Goal: Transaction & Acquisition: Purchase product/service

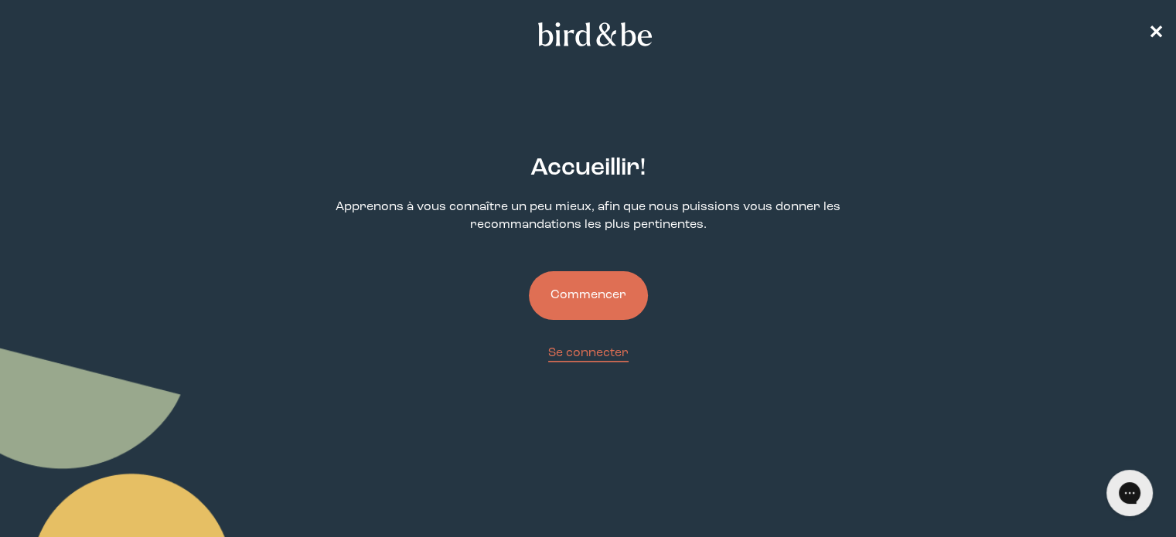
click at [607, 292] on font "Commencer" at bounding box center [588, 295] width 76 height 12
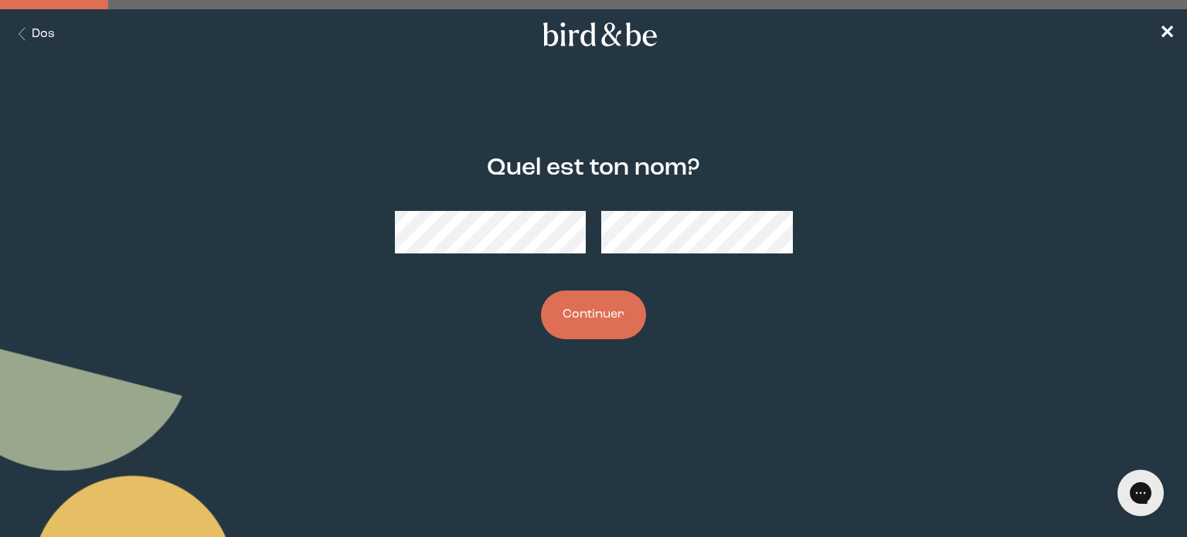
click at [591, 298] on button "Continuer" at bounding box center [593, 315] width 105 height 49
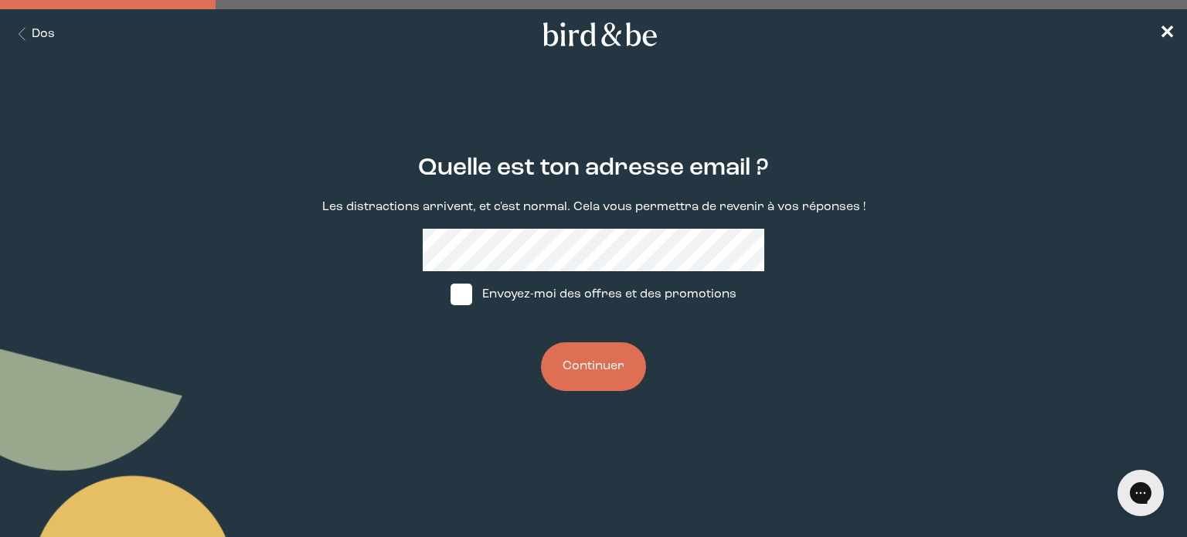
click at [597, 383] on button "Continuer" at bounding box center [593, 366] width 105 height 49
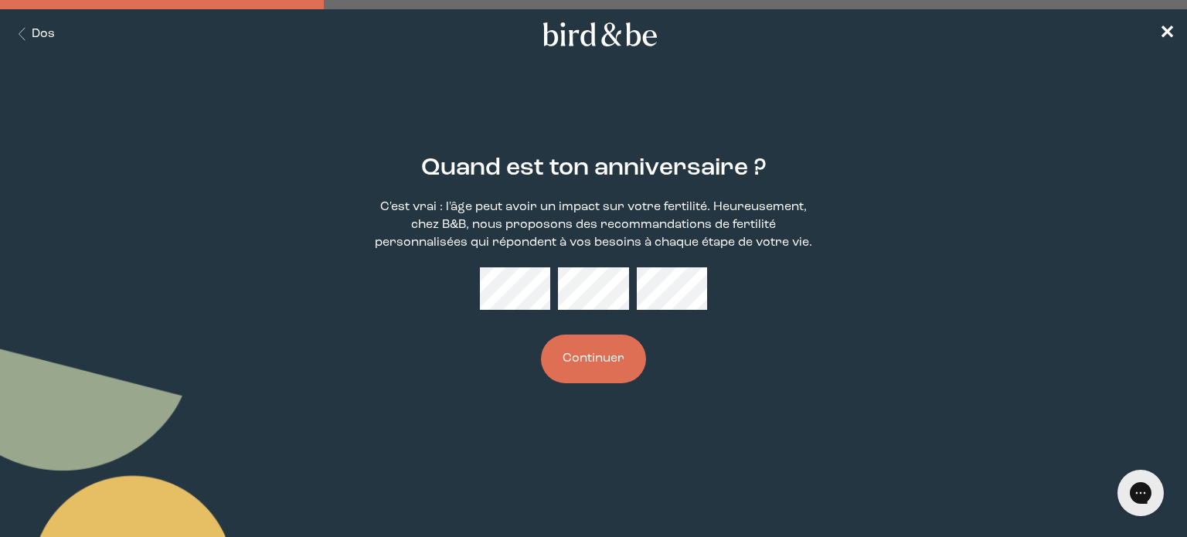
click at [739, 418] on form "Quand est ton anniversaire ? C'est vrai : l'âge peut avoir un impact sur votre …" at bounding box center [594, 269] width 594 height 303
click at [600, 359] on font "Continuer" at bounding box center [594, 358] width 62 height 12
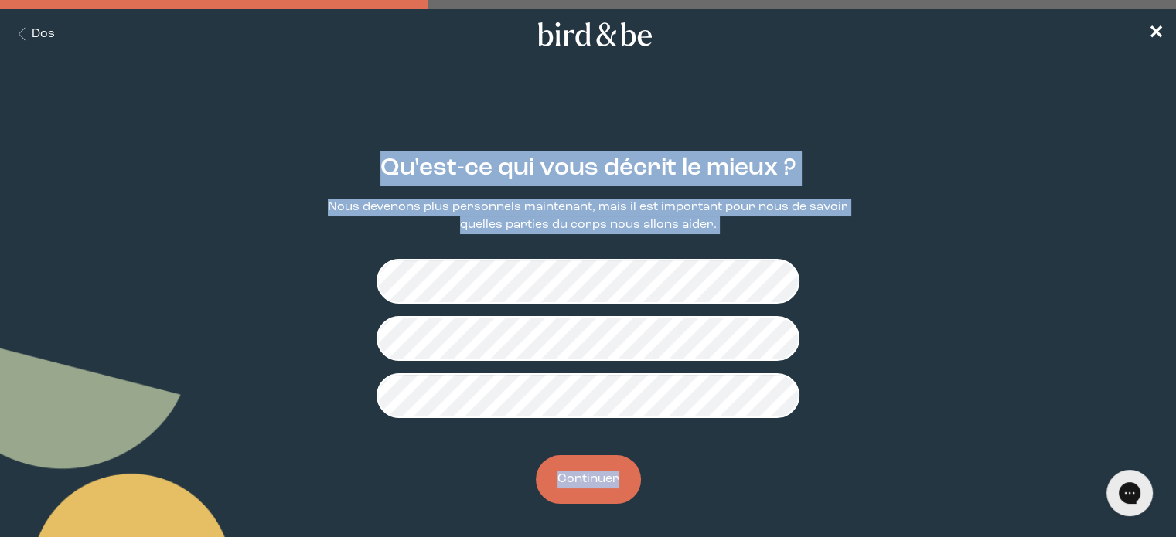
click at [833, 523] on div "Qu'est-ce qui vous décrit le mieux ? Nous devenons plus personnels maintenant, …" at bounding box center [587, 329] width 563 height 399
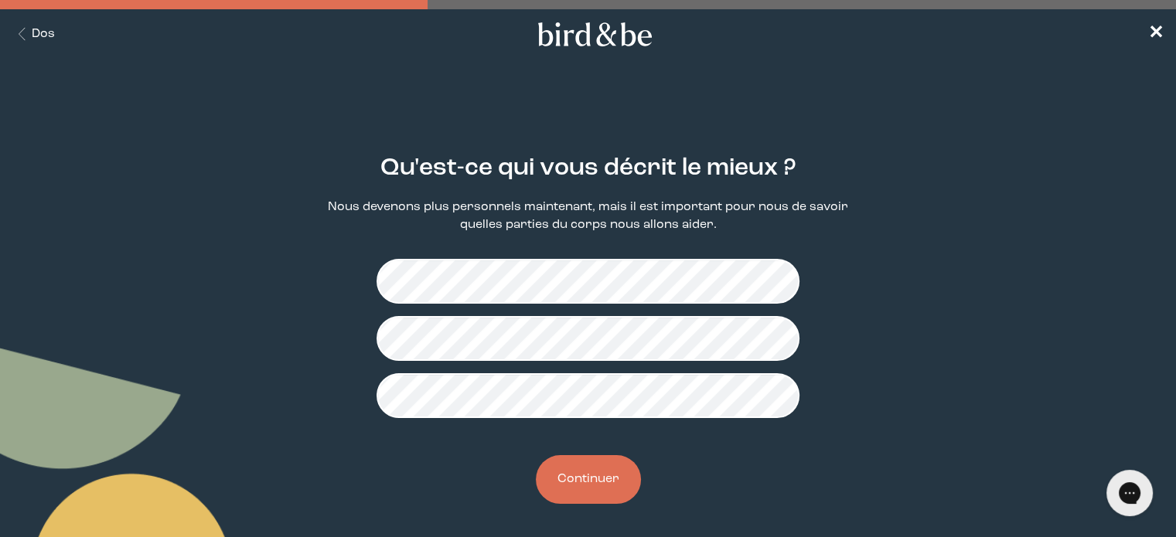
click at [591, 485] on font "Continuer" at bounding box center [588, 479] width 62 height 12
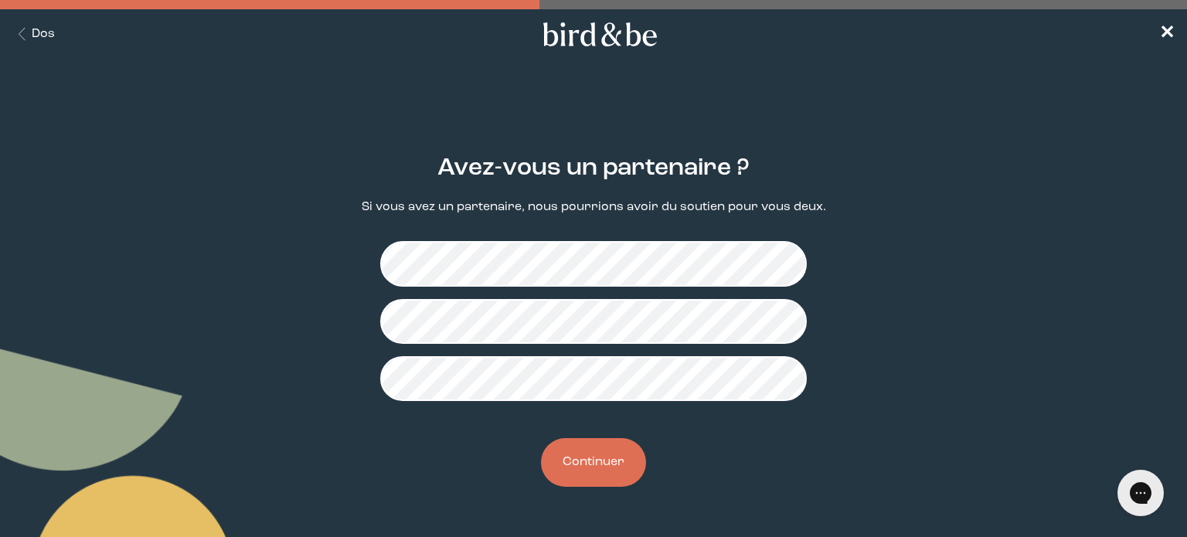
click at [606, 476] on button "Continuer" at bounding box center [593, 462] width 105 height 49
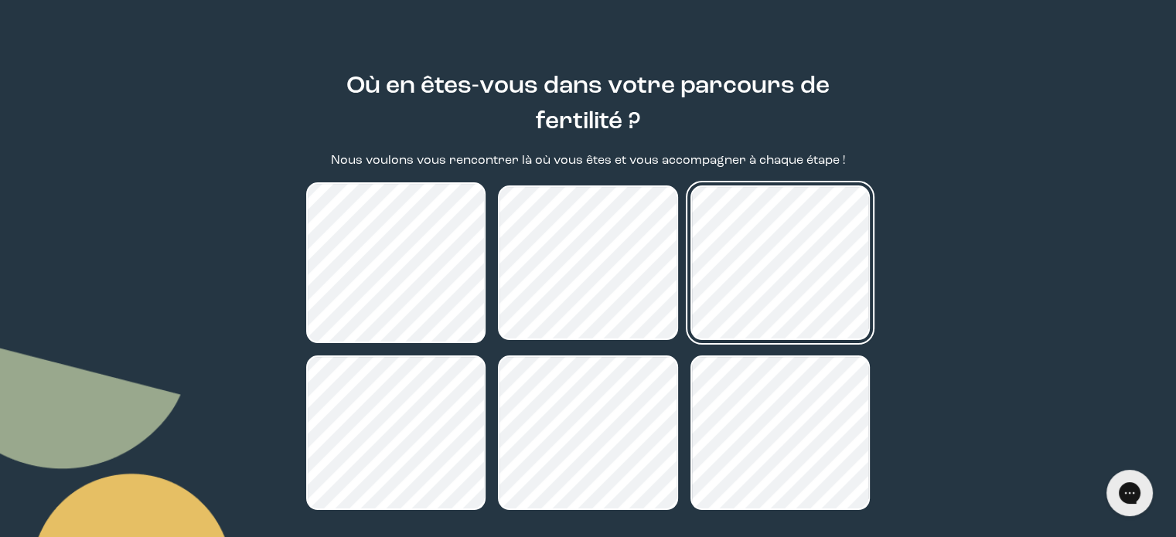
scroll to position [226, 0]
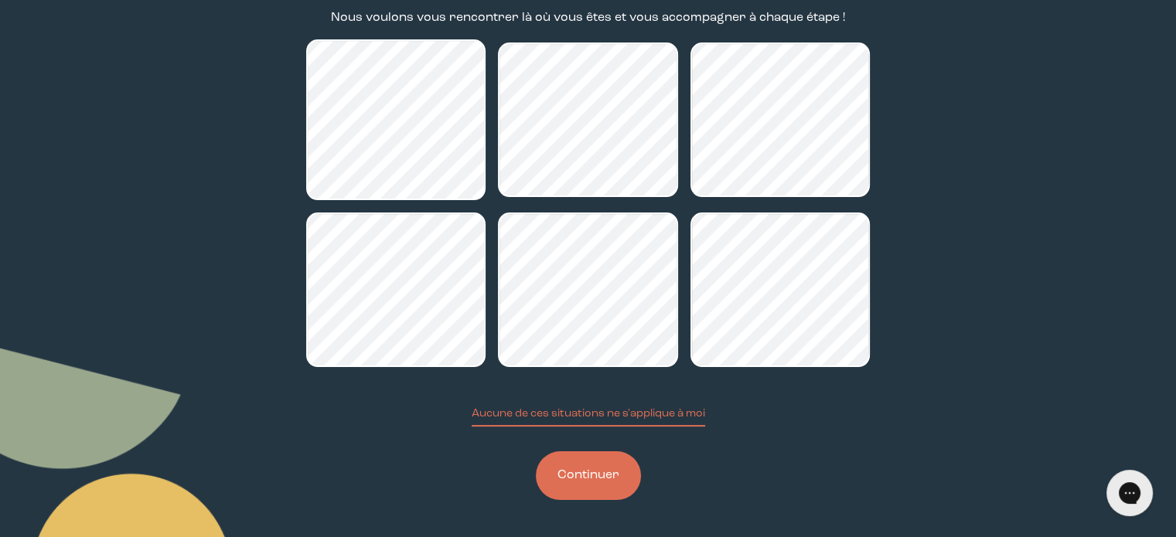
click at [595, 473] on font "Continuer" at bounding box center [588, 475] width 62 height 12
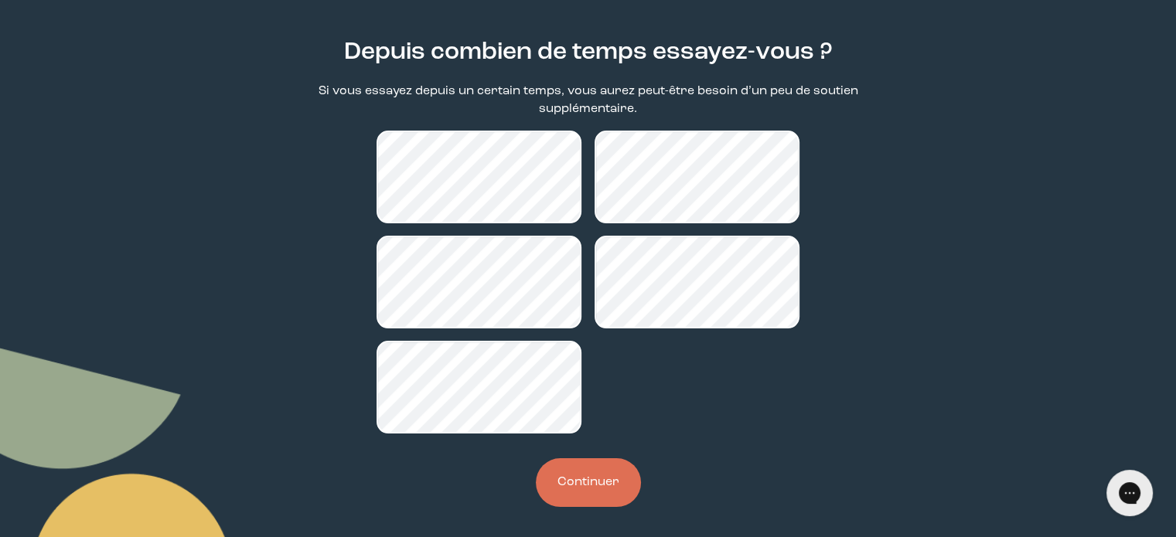
scroll to position [117, 0]
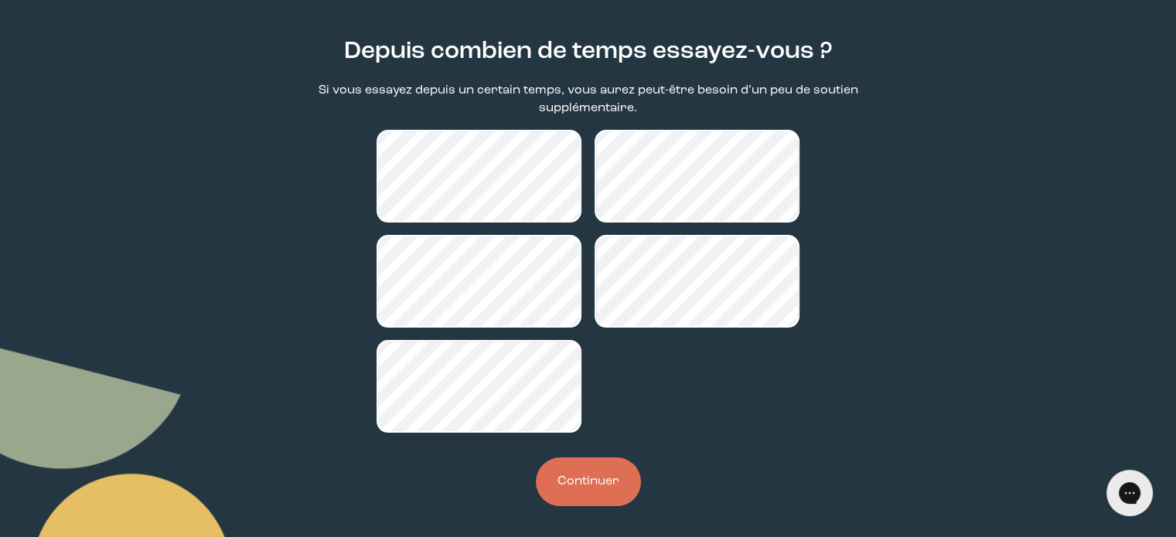
click at [609, 488] on button "Continuer" at bounding box center [588, 482] width 105 height 49
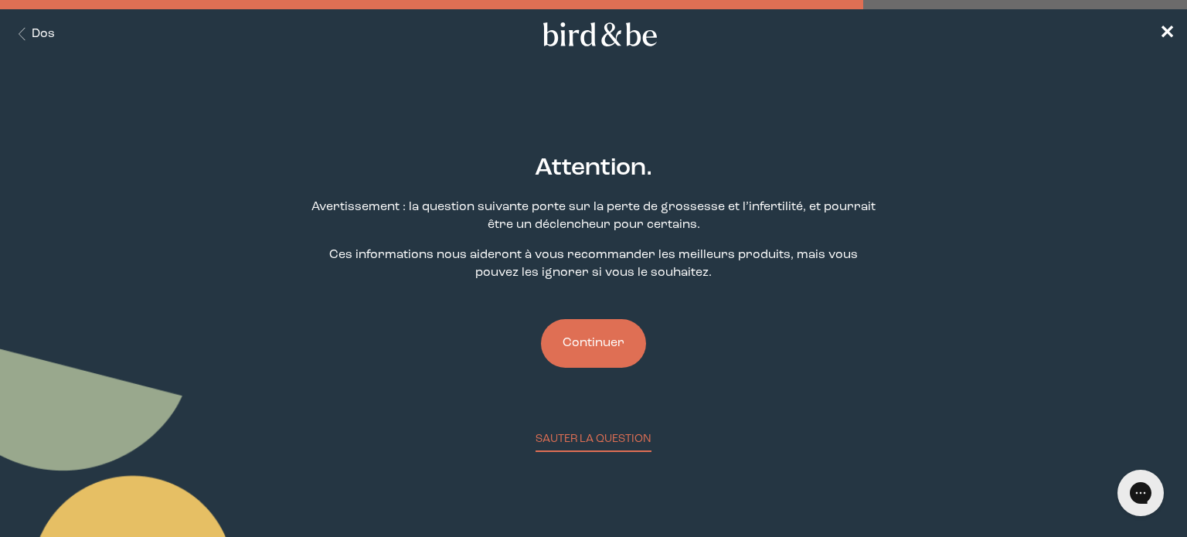
click at [598, 349] on font "Continuer" at bounding box center [594, 343] width 62 height 12
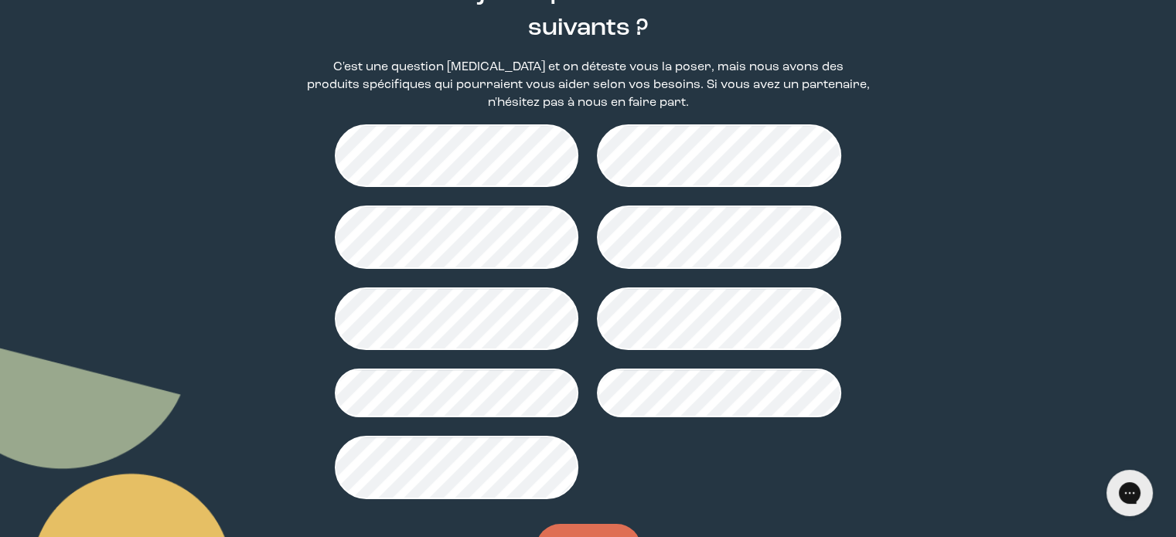
scroll to position [249, 0]
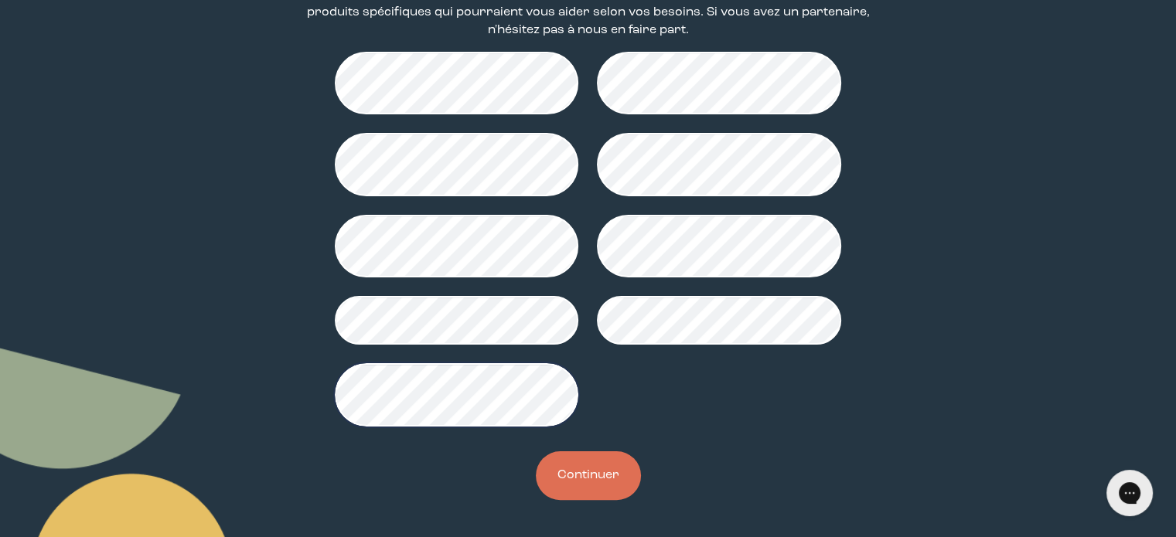
click at [600, 483] on button "Continuer" at bounding box center [588, 475] width 105 height 49
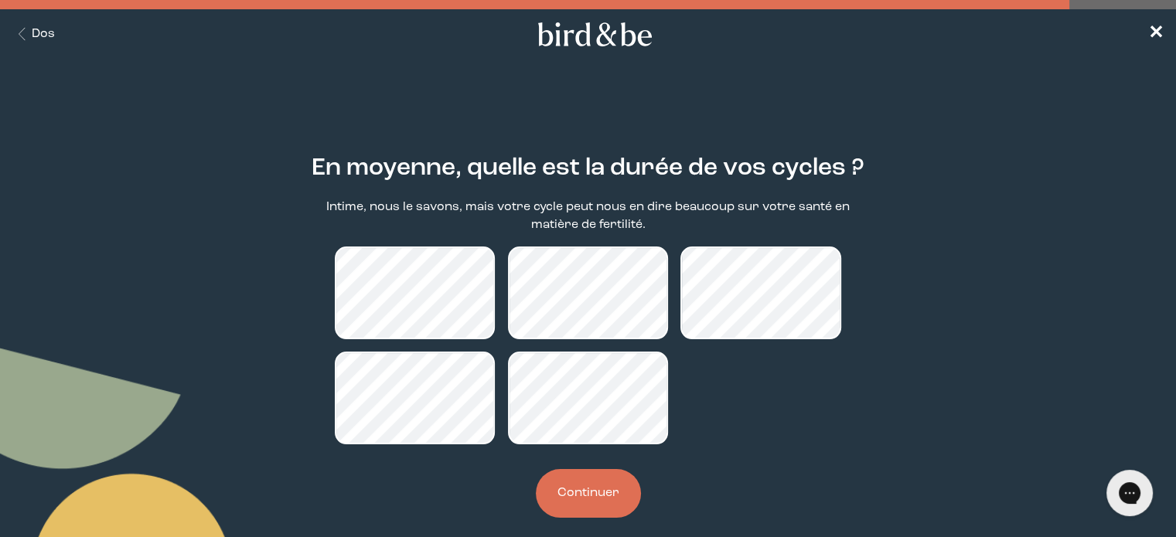
click at [597, 503] on button "Continuer" at bounding box center [588, 493] width 105 height 49
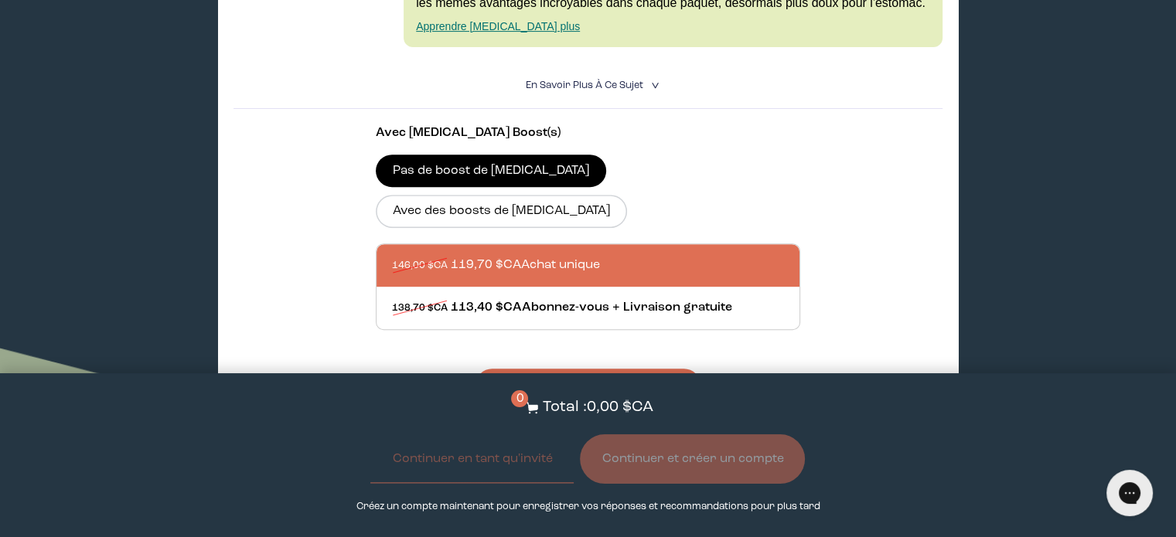
scroll to position [591, 0]
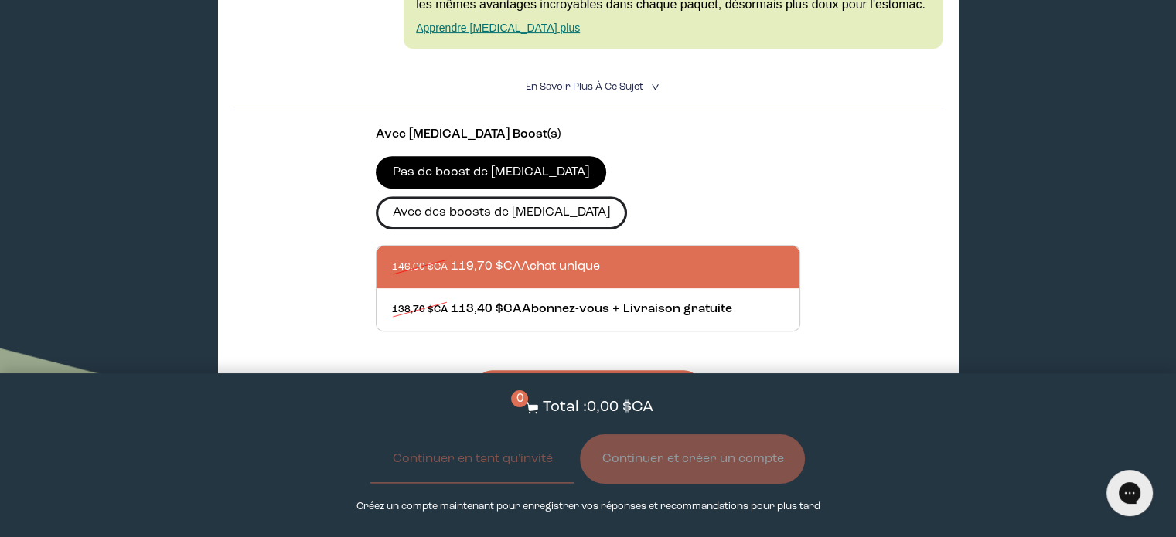
click at [610, 206] on font "Avec des boosts de [MEDICAL_DATA]" at bounding box center [501, 212] width 217 height 12
click at [0, 0] on input "Avec des boosts de [MEDICAL_DATA]" at bounding box center [0, 0] width 0 height 0
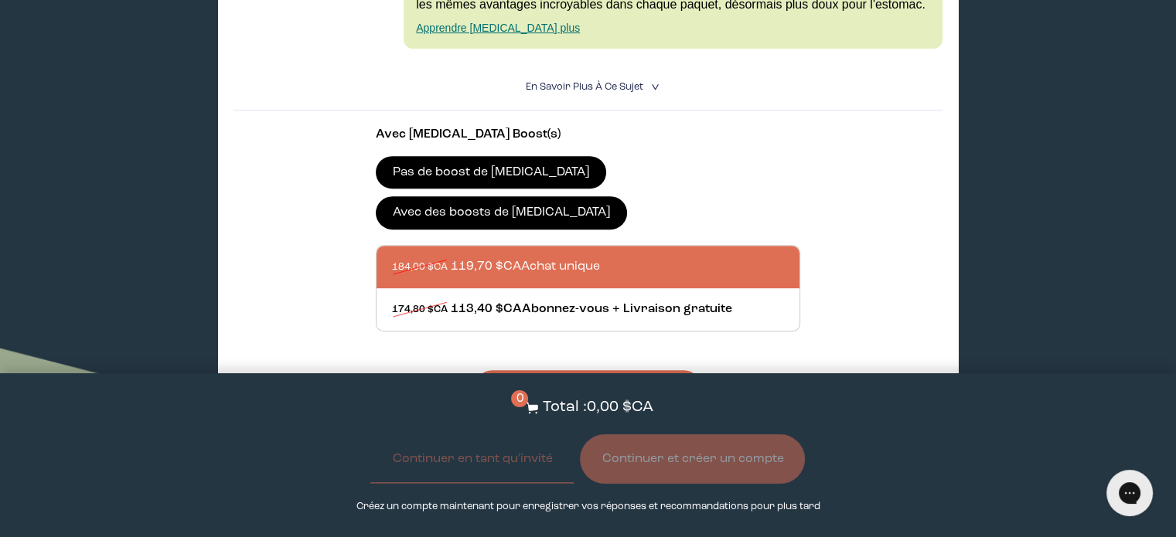
click at [653, 246] on div at bounding box center [604, 267] width 424 height 43
click at [392, 257] on input "184,00 $CA 119,70 $CA Achat unique" at bounding box center [391, 257] width 1 height 1
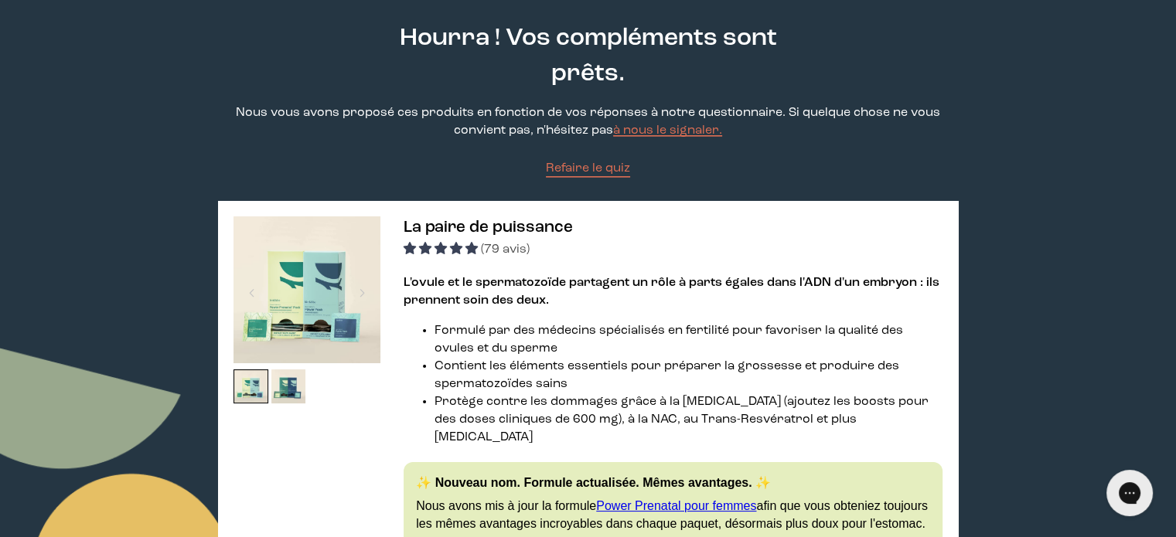
scroll to position [68, 0]
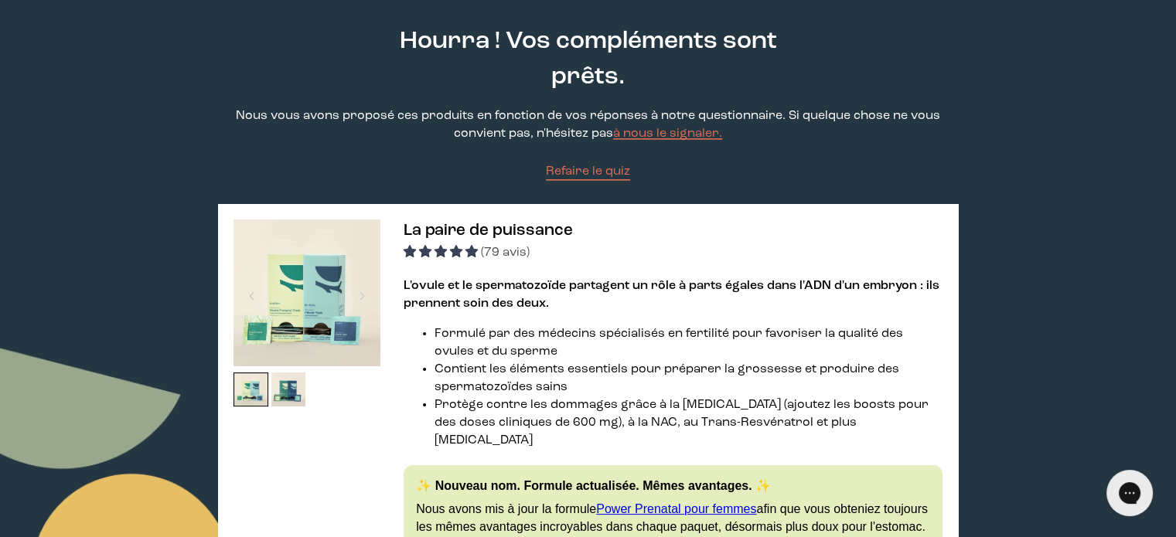
click at [278, 335] on img at bounding box center [306, 293] width 147 height 147
click at [278, 402] on img at bounding box center [288, 390] width 35 height 35
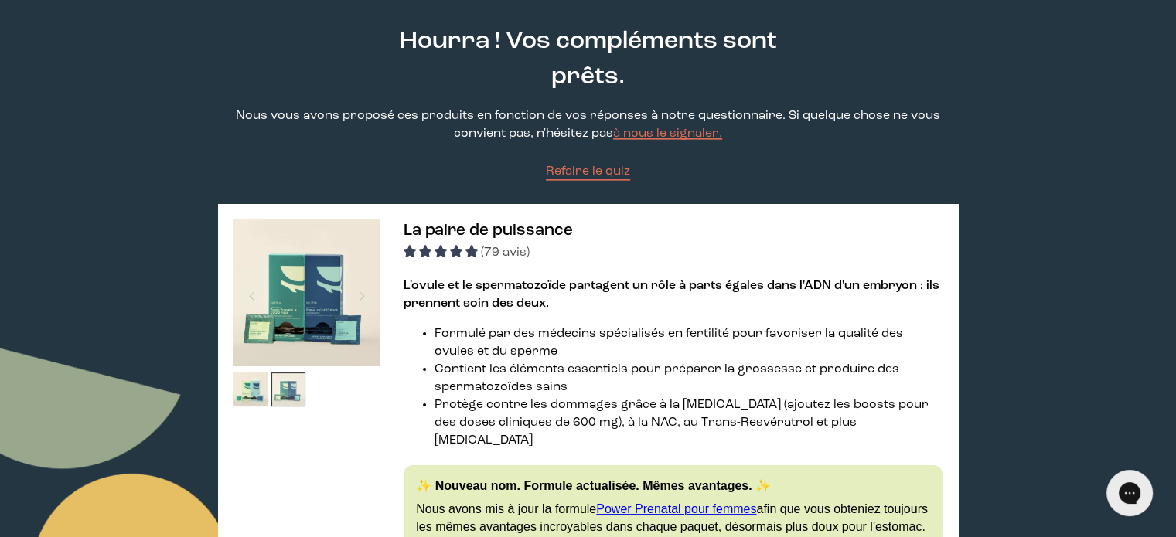
click at [278, 402] on img at bounding box center [288, 390] width 35 height 35
click at [241, 393] on img at bounding box center [250, 390] width 35 height 35
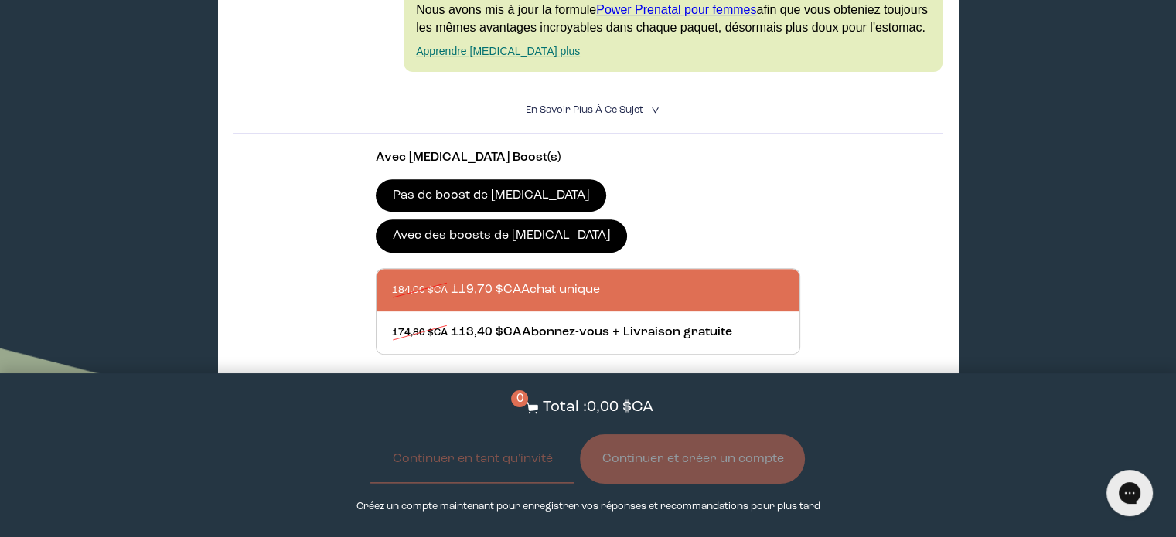
scroll to position [584, 0]
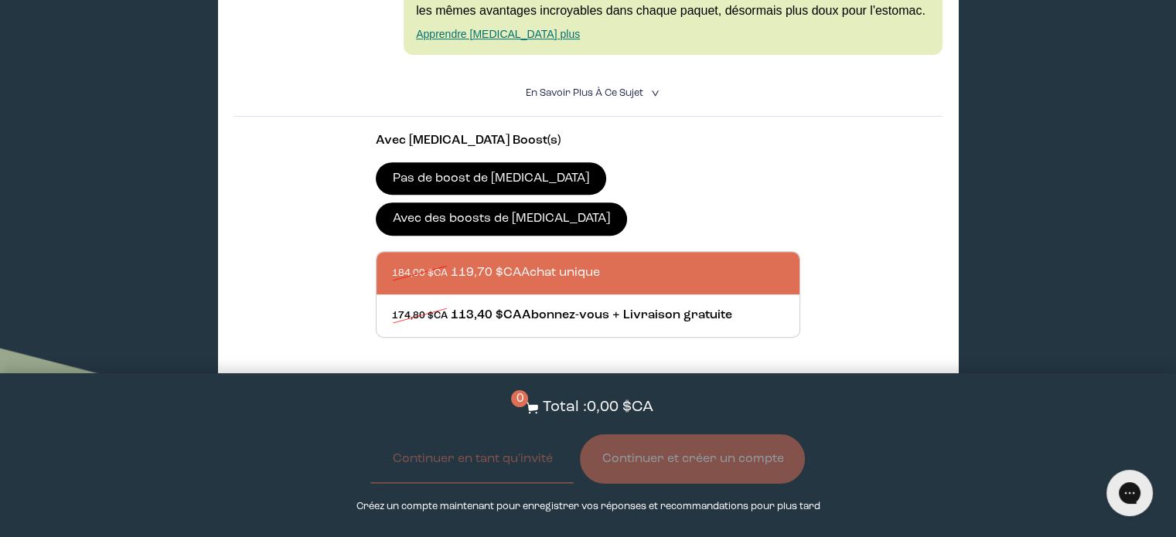
click at [564, 252] on div at bounding box center [604, 273] width 424 height 43
click at [392, 264] on input "184,00 $CA 119,70 $CA Achat unique" at bounding box center [391, 264] width 1 height 1
click at [586, 386] on font "Ajouter au panier - 174,80 $CA" at bounding box center [588, 392] width 186 height 12
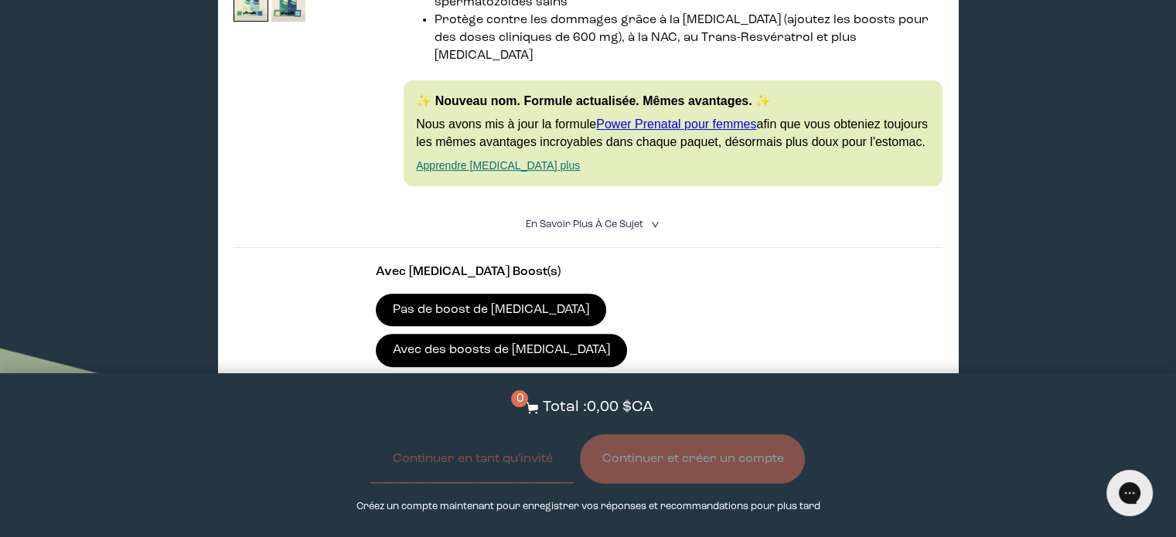
scroll to position [543, 0]
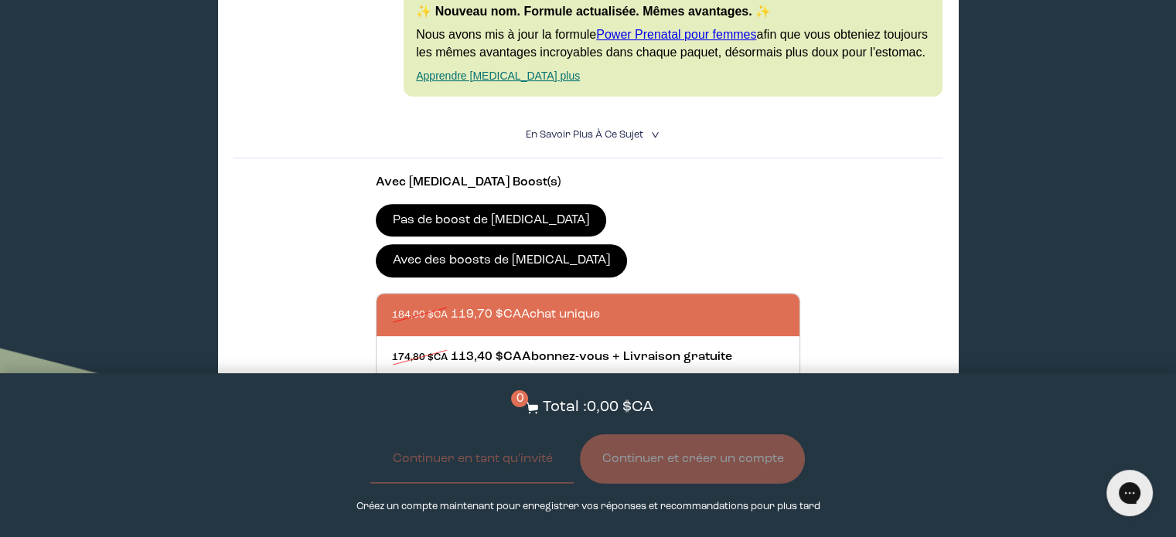
click at [588, 294] on div at bounding box center [604, 315] width 424 height 43
click at [392, 305] on input "184,00 $CA 119,70 $CA Achat unique" at bounding box center [391, 305] width 1 height 1
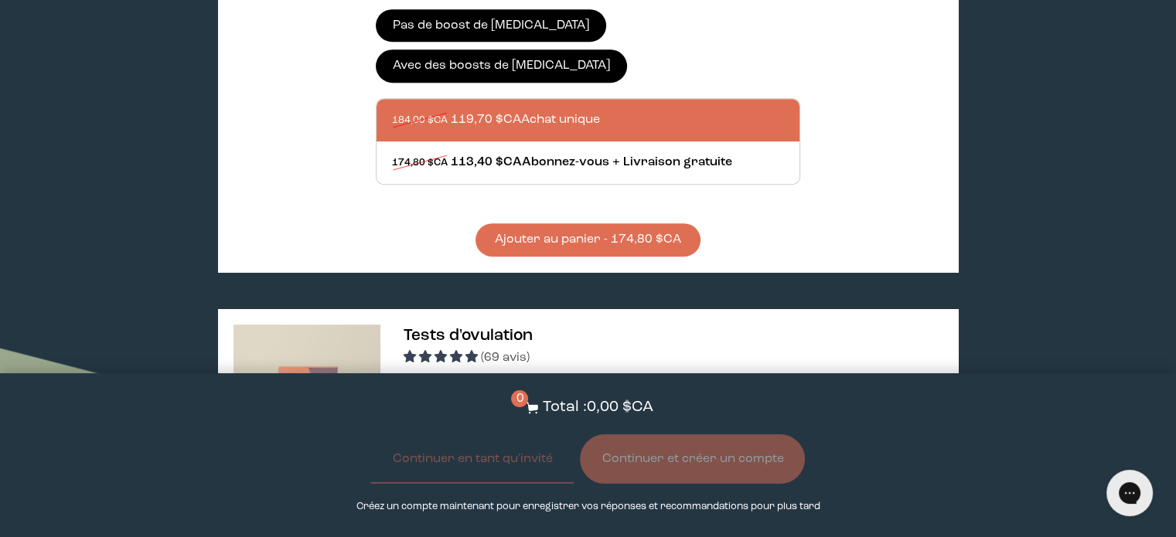
click at [594, 233] on font "Ajouter au panier - 174,80 $CA" at bounding box center [588, 239] width 186 height 12
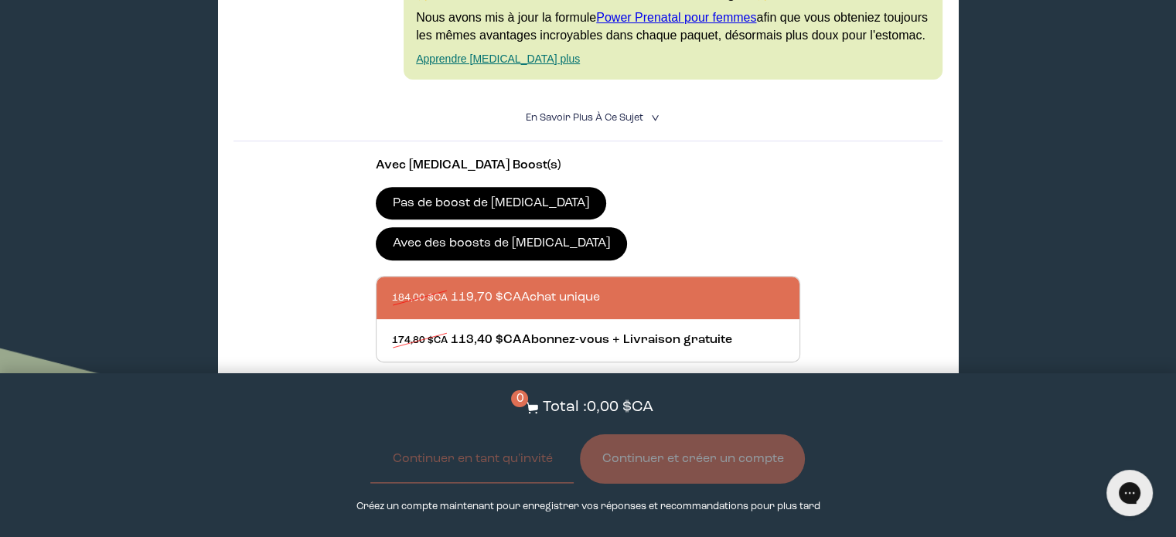
scroll to position [686, 0]
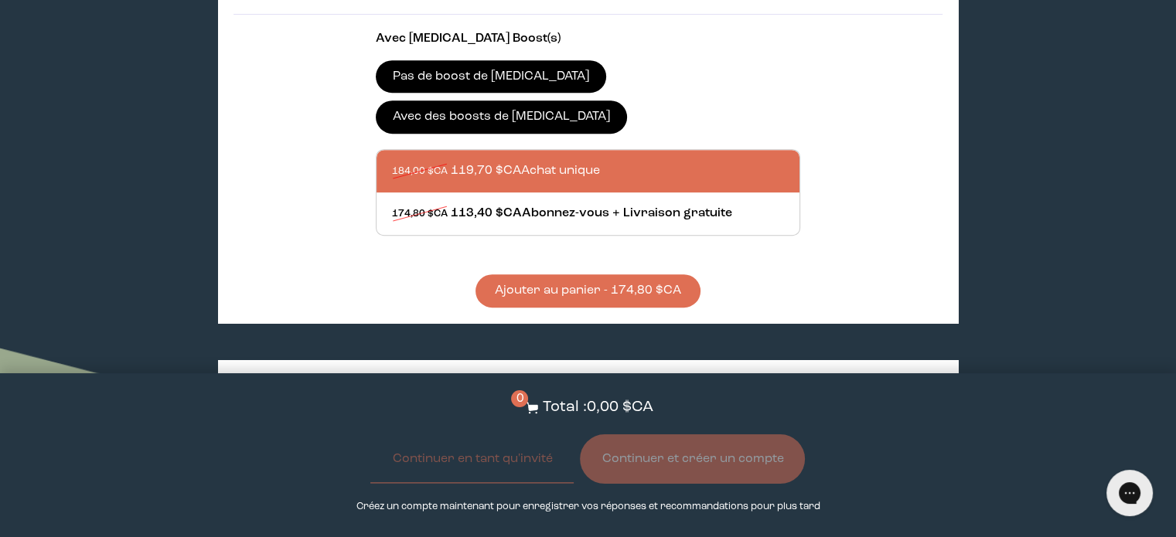
click at [628, 284] on font "Ajouter au panier - 174,80 $CA" at bounding box center [588, 290] width 186 height 12
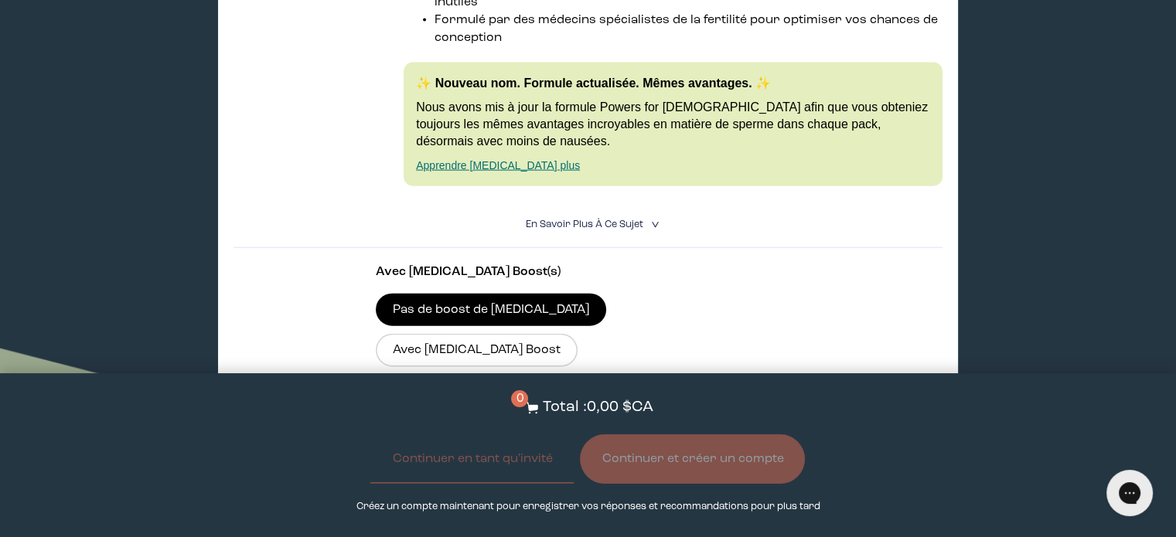
scroll to position [3651, 0]
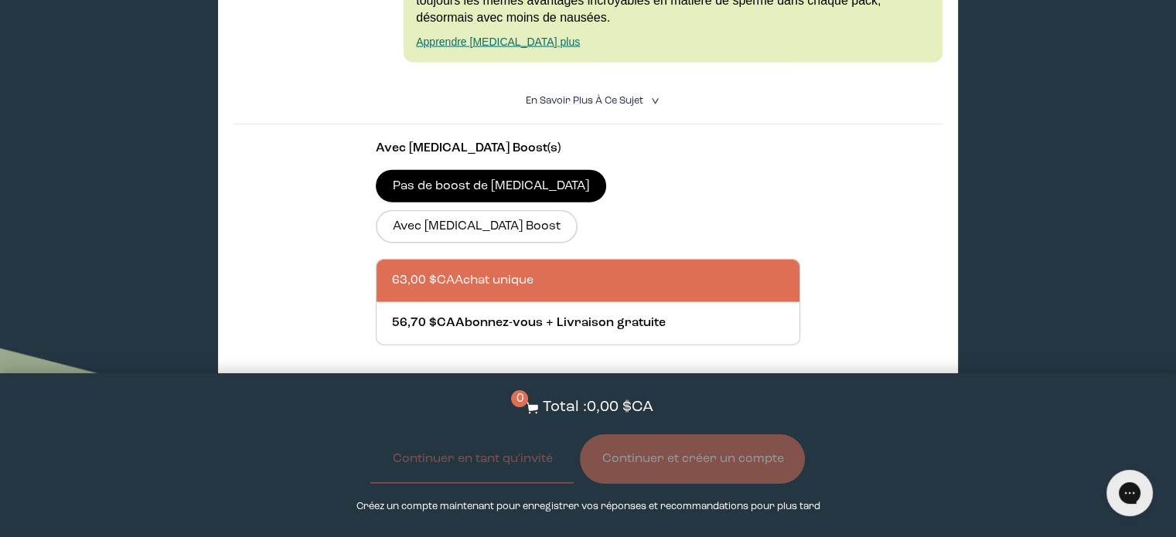
click at [577, 384] on button "Ajouter au panier - 63,00 $CA" at bounding box center [587, 400] width 217 height 33
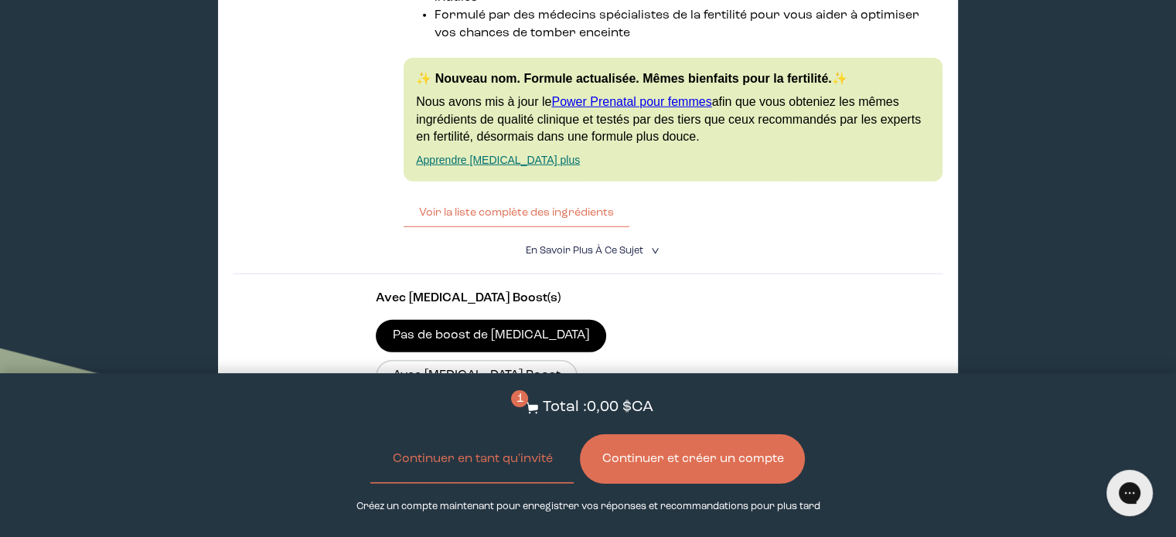
scroll to position [4686, 0]
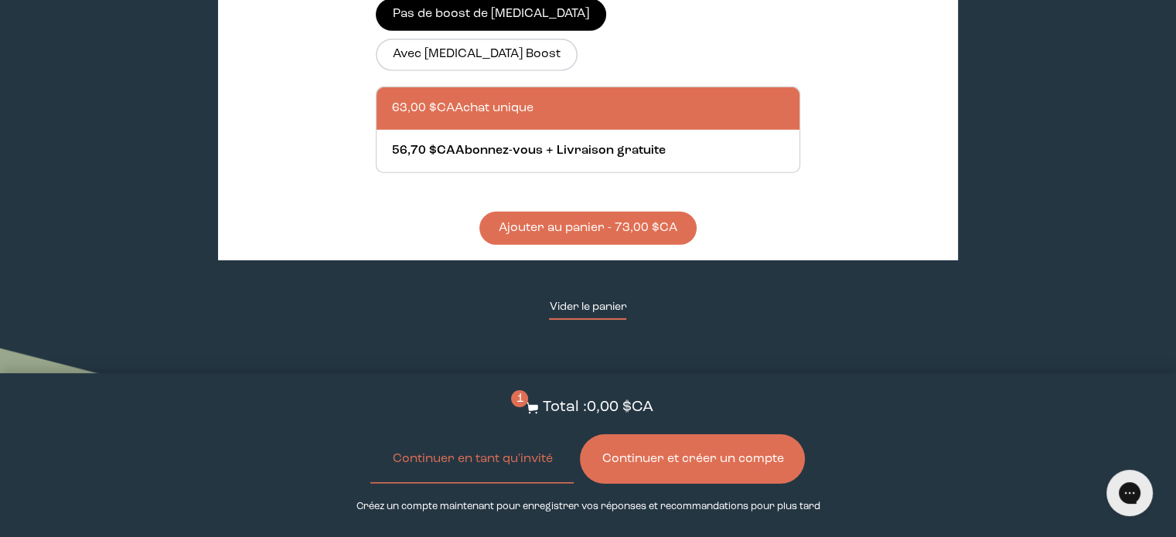
click at [613, 301] on font "Vider le panier" at bounding box center [587, 306] width 77 height 11
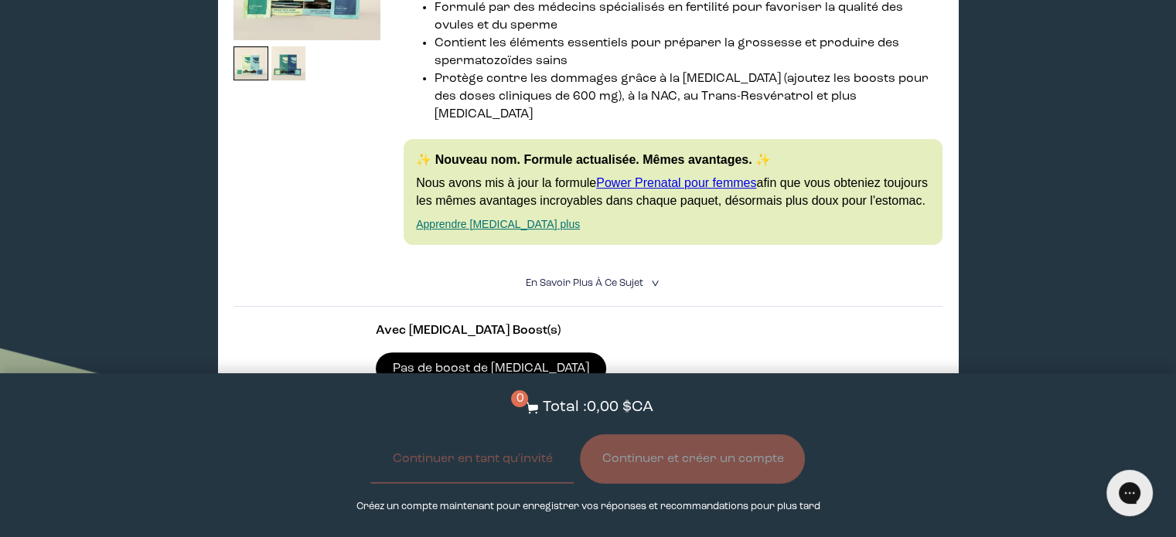
scroll to position [0, 0]
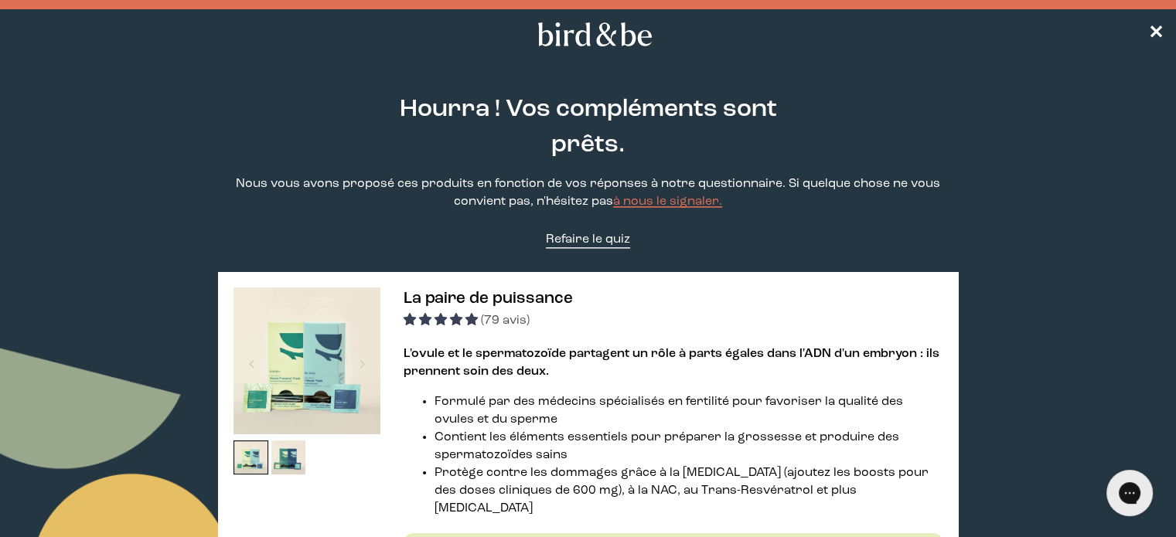
click at [594, 243] on font "Refaire le quiz" at bounding box center [588, 239] width 84 height 12
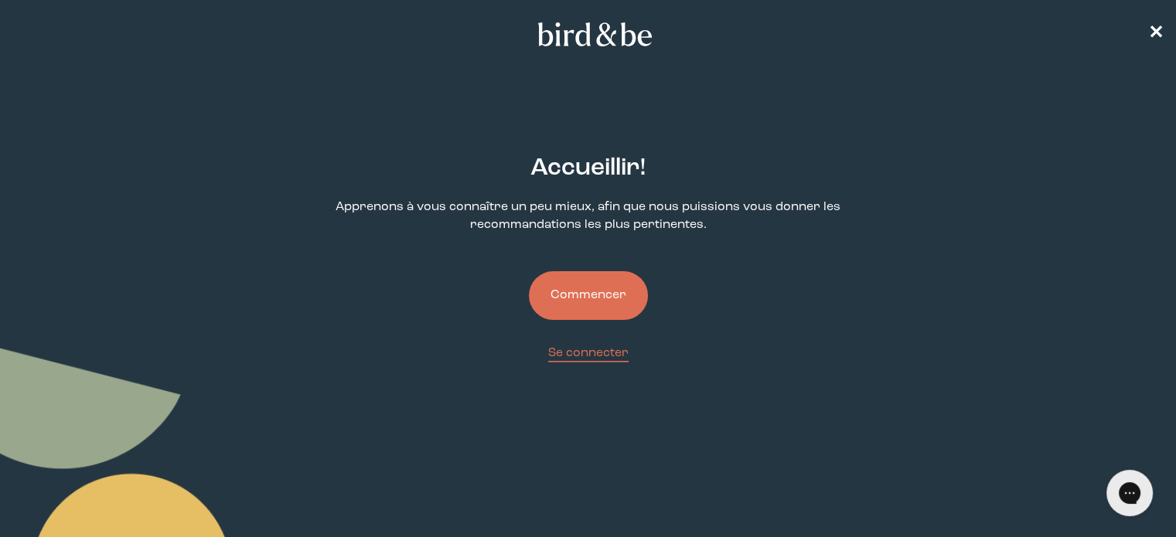
click at [587, 290] on font "Commencer" at bounding box center [588, 295] width 76 height 12
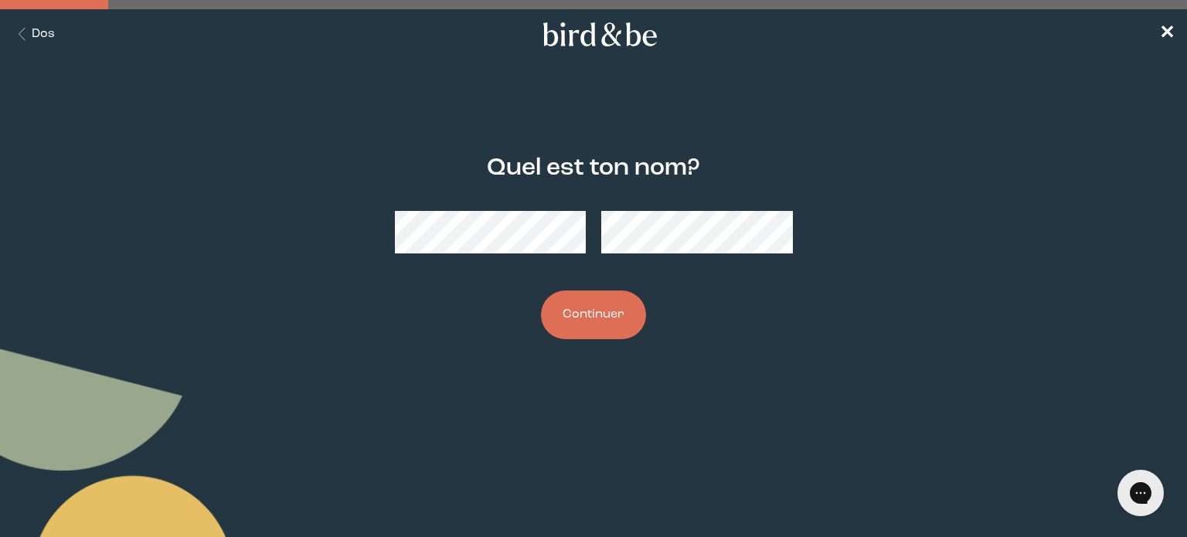
click at [600, 325] on button "Continuer" at bounding box center [593, 315] width 105 height 49
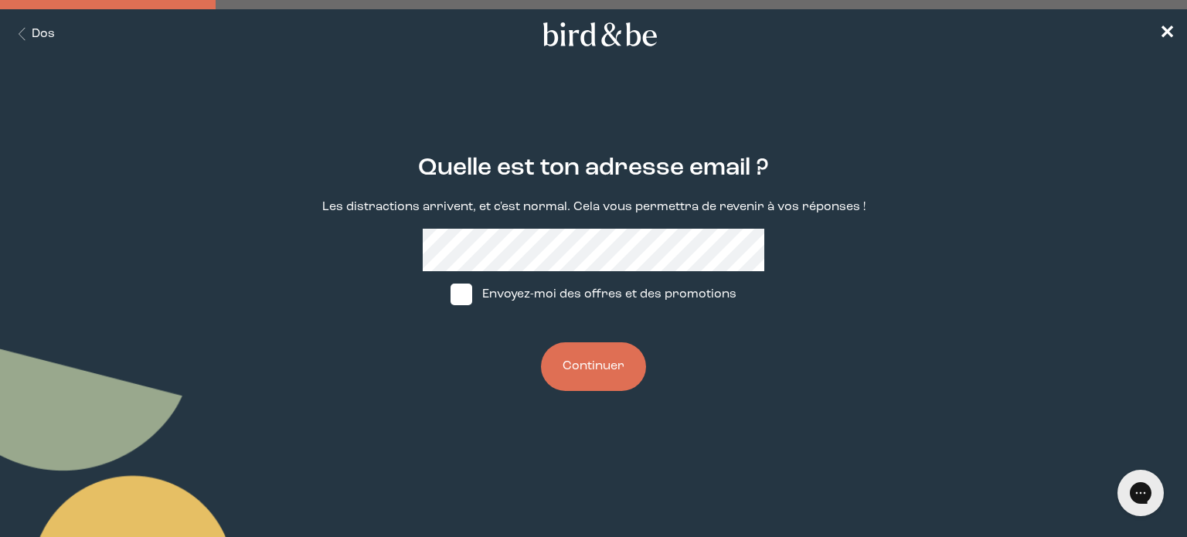
click at [607, 367] on font "Continuer" at bounding box center [594, 366] width 62 height 12
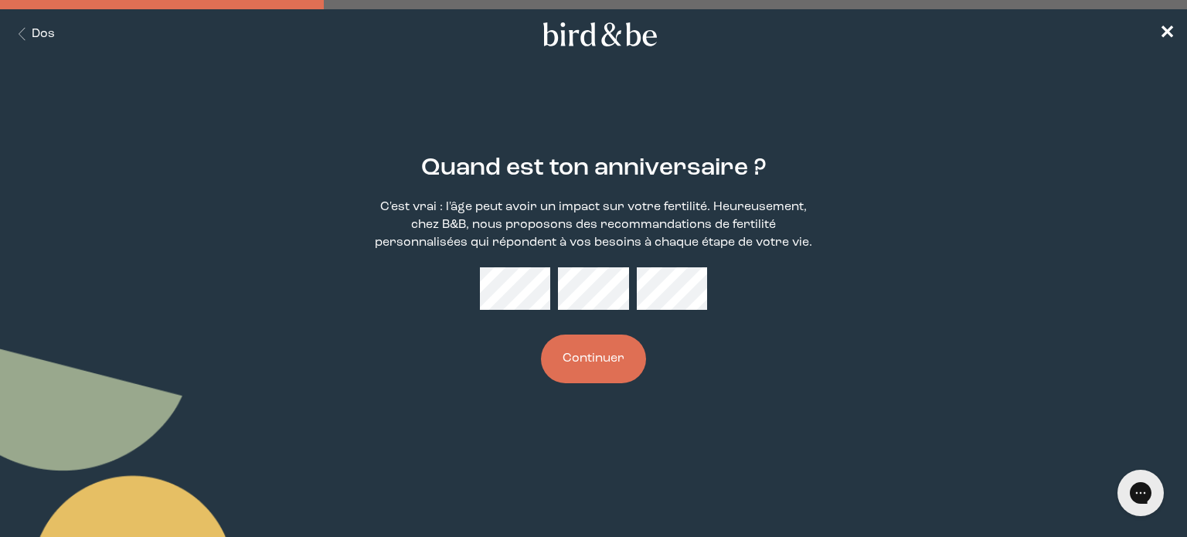
click at [612, 379] on button "Continuer" at bounding box center [593, 359] width 105 height 49
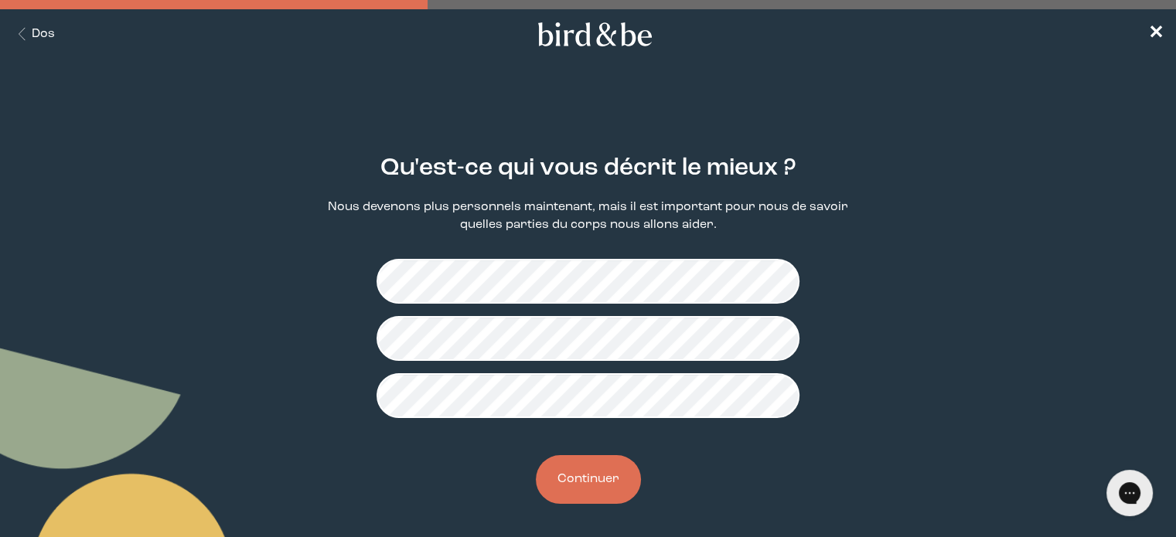
click at [598, 481] on font "Continuer" at bounding box center [588, 479] width 62 height 12
click at [611, 492] on button "Continuer" at bounding box center [588, 479] width 105 height 49
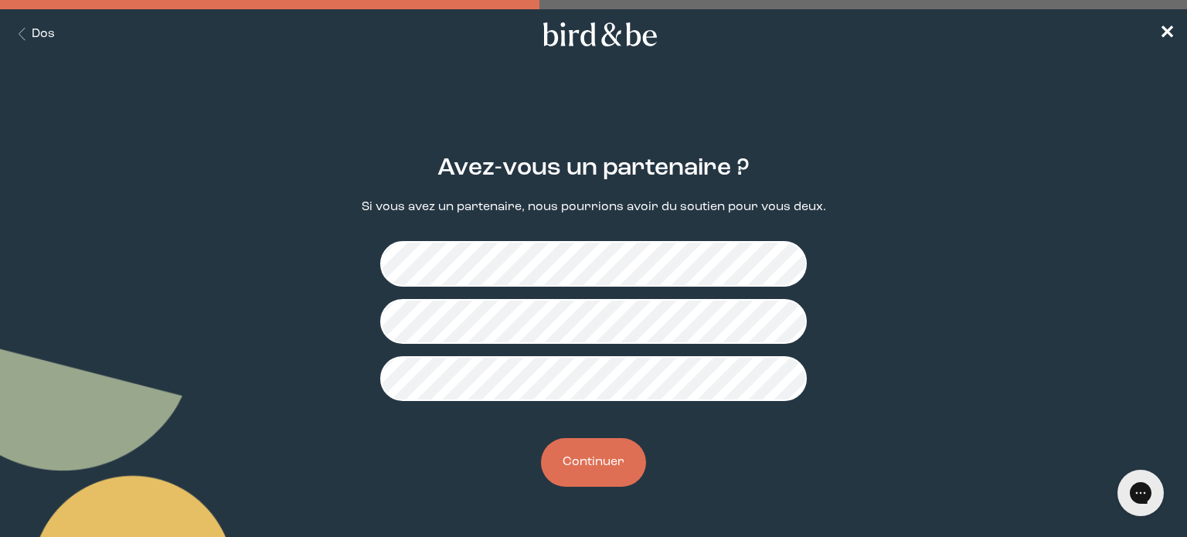
click at [611, 492] on div "Avez-vous un partenaire ? Si vous avez un partenaire, nous pourrions avoir du s…" at bounding box center [593, 321] width 569 height 381
click at [613, 472] on button "Continuer" at bounding box center [593, 462] width 105 height 49
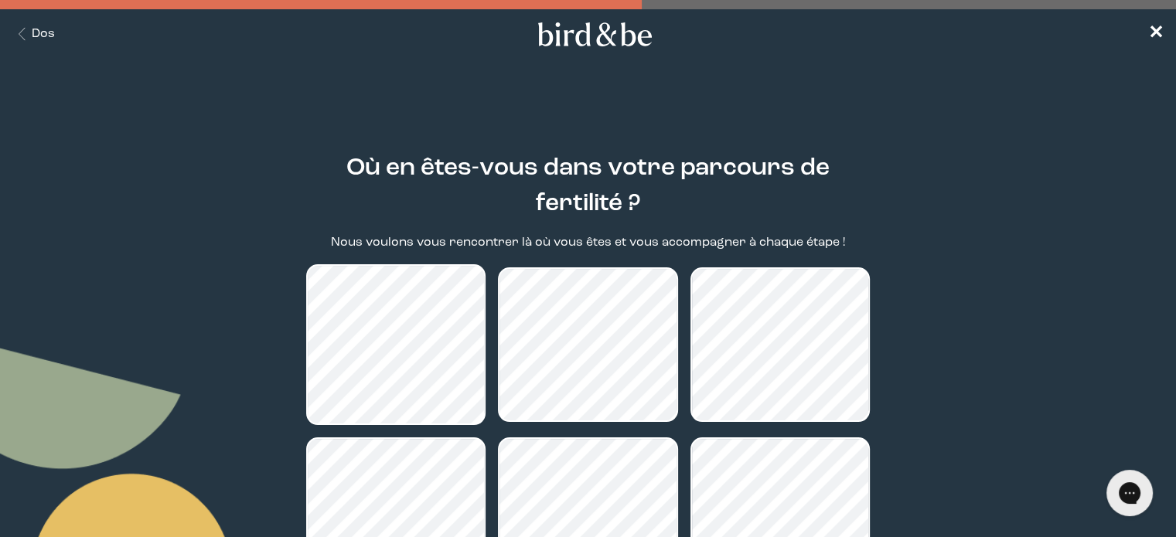
scroll to position [198, 0]
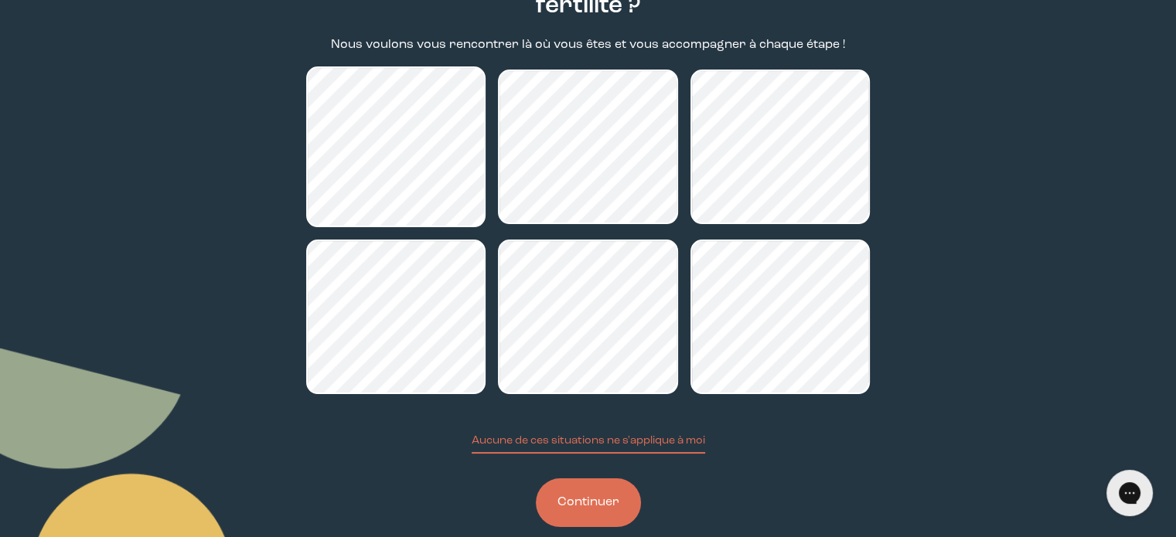
click at [612, 501] on font "Continuer" at bounding box center [588, 502] width 62 height 12
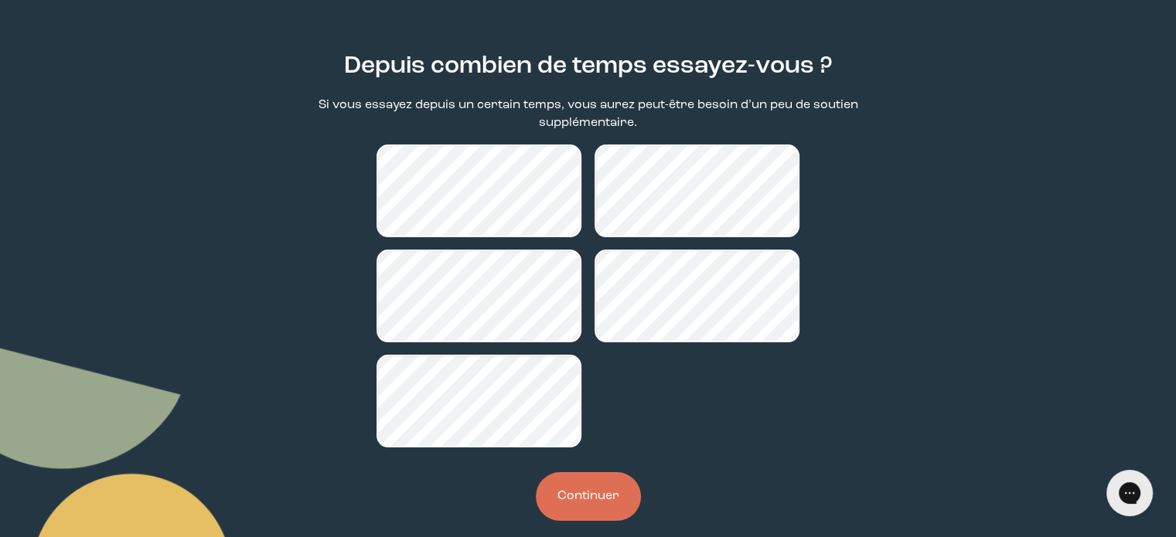
scroll to position [105, 0]
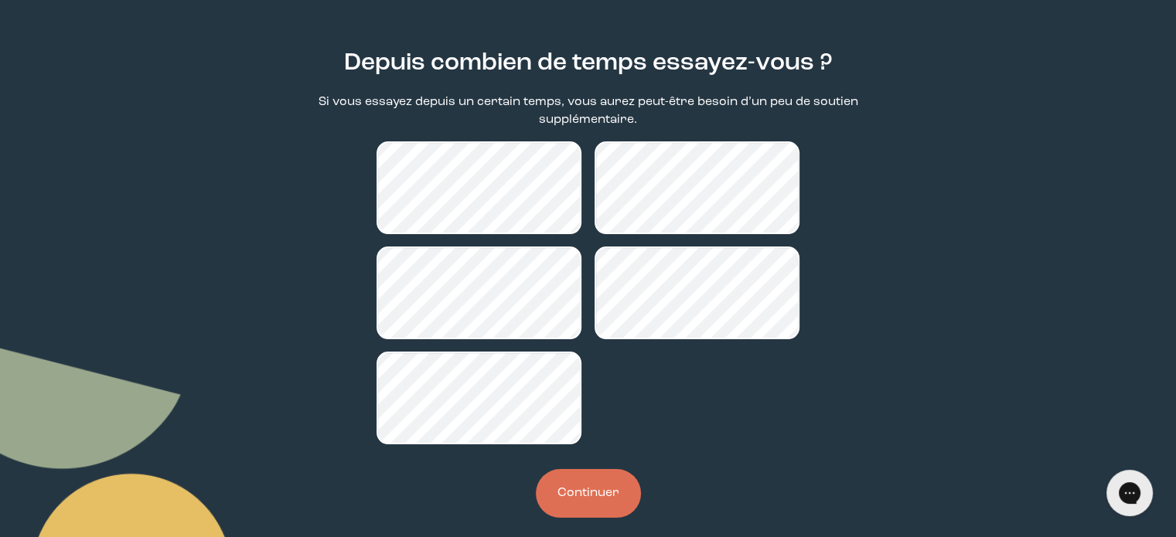
click at [614, 491] on font "Continuer" at bounding box center [588, 493] width 62 height 12
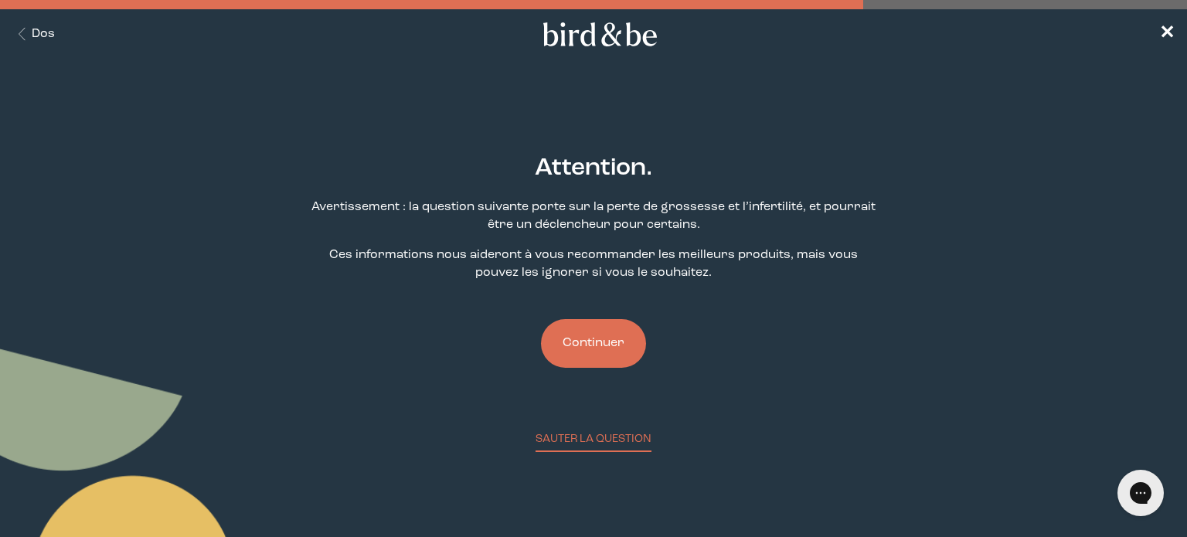
click at [606, 363] on button "Continuer" at bounding box center [593, 343] width 105 height 49
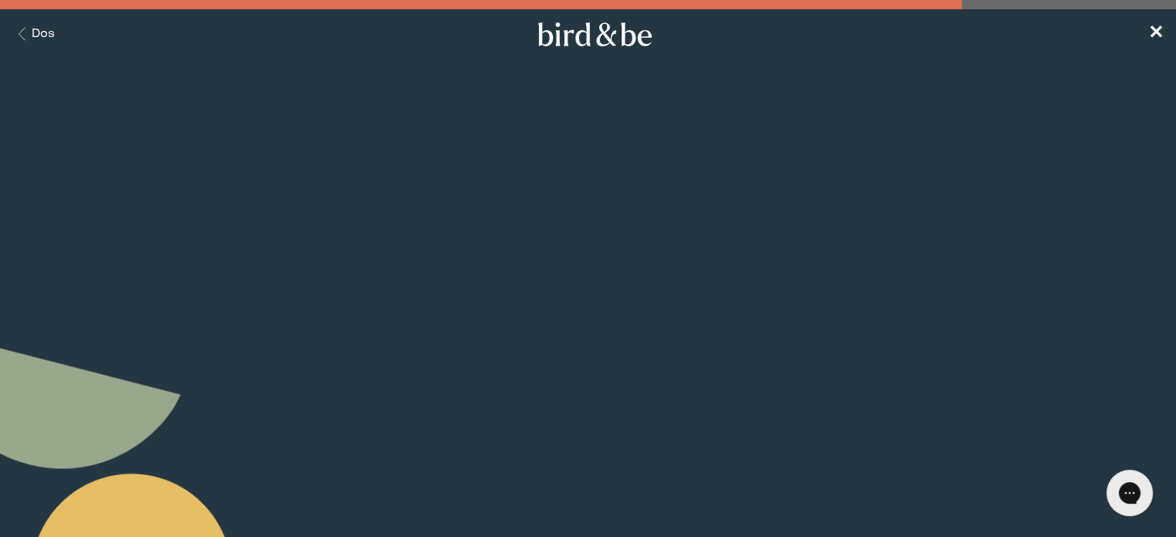
scroll to position [249, 0]
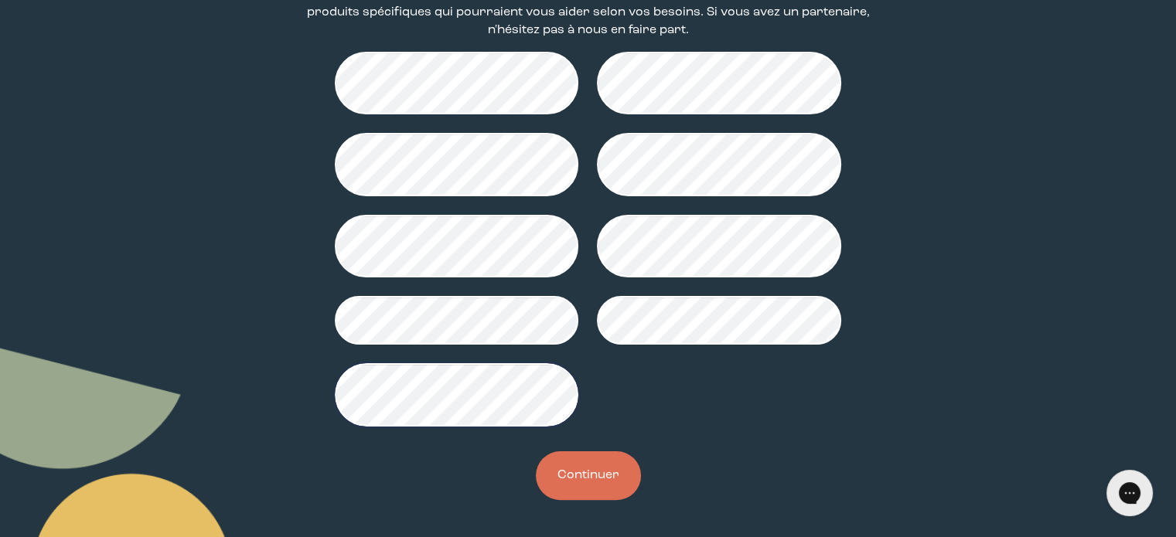
click at [606, 482] on button "Continuer" at bounding box center [588, 475] width 105 height 49
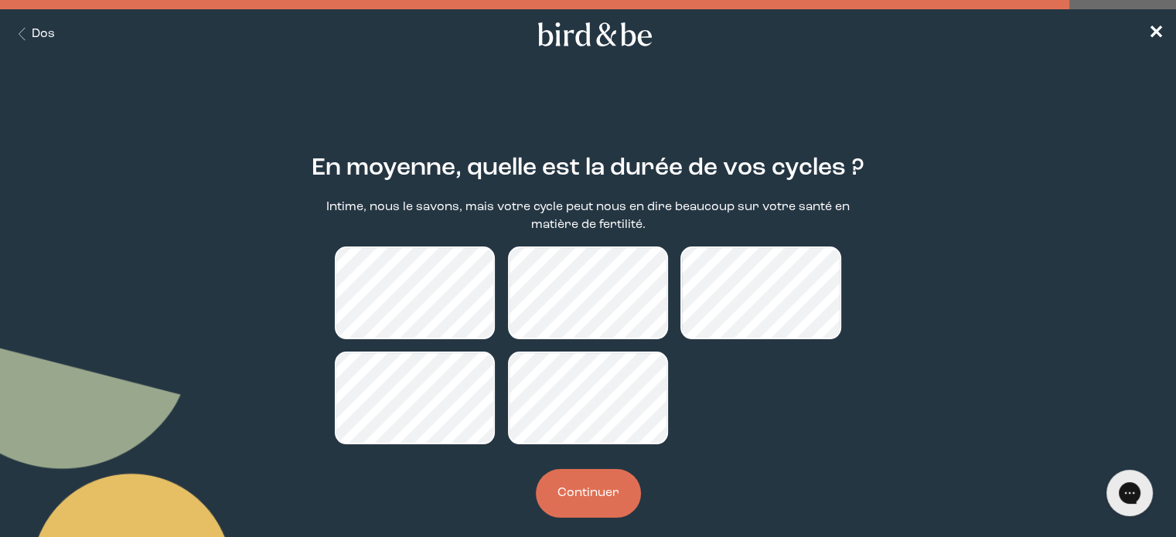
click at [621, 501] on button "Continuer" at bounding box center [588, 493] width 105 height 49
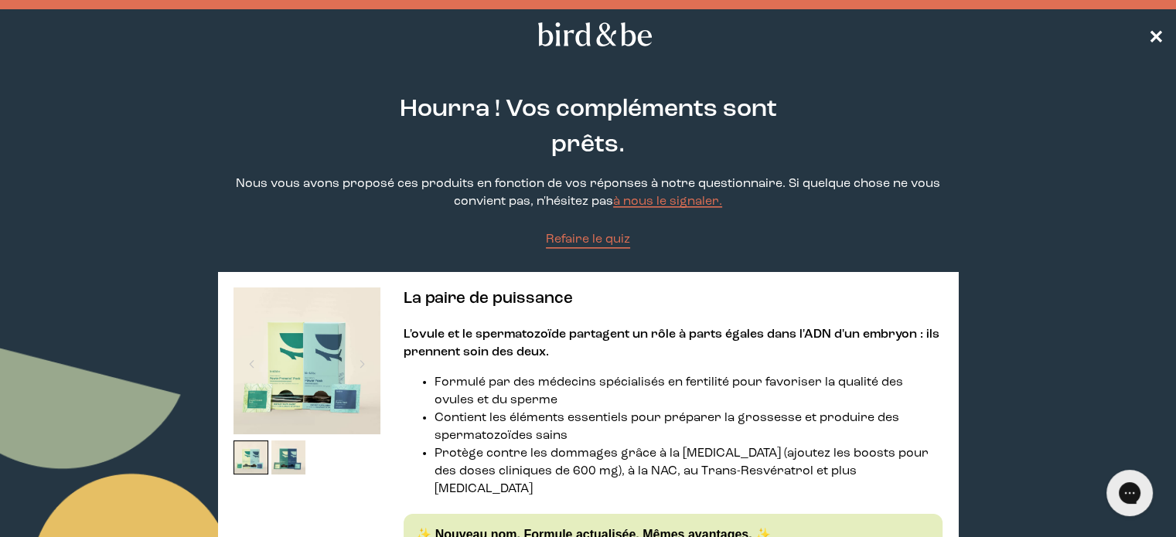
click at [1150, 31] on font "✕" at bounding box center [1155, 35] width 15 height 19
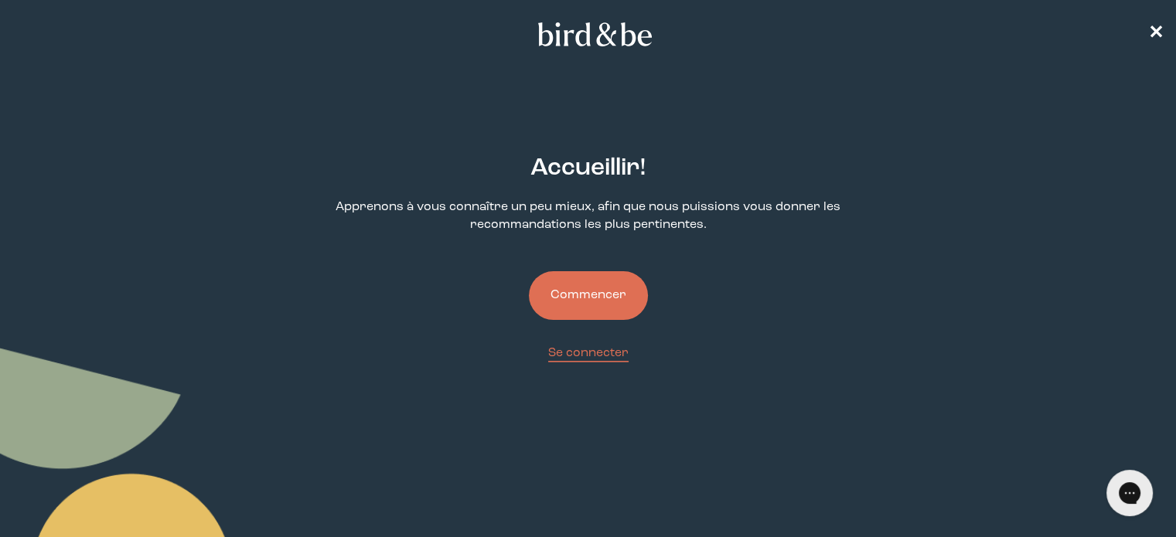
click at [608, 309] on button "Commencer" at bounding box center [588, 295] width 119 height 49
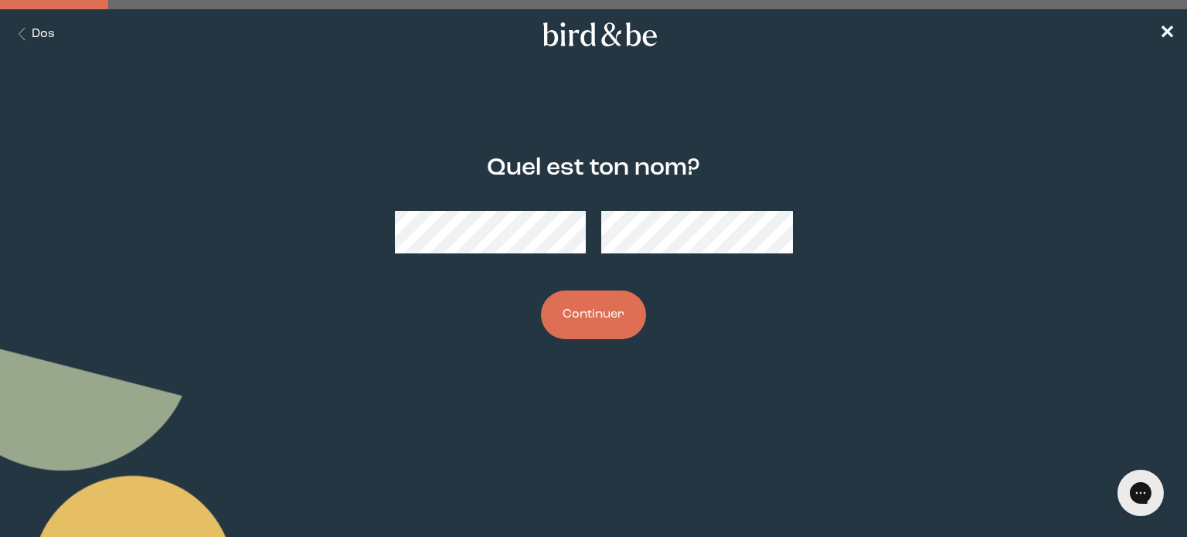
click at [565, 315] on font "Continuer" at bounding box center [594, 314] width 62 height 12
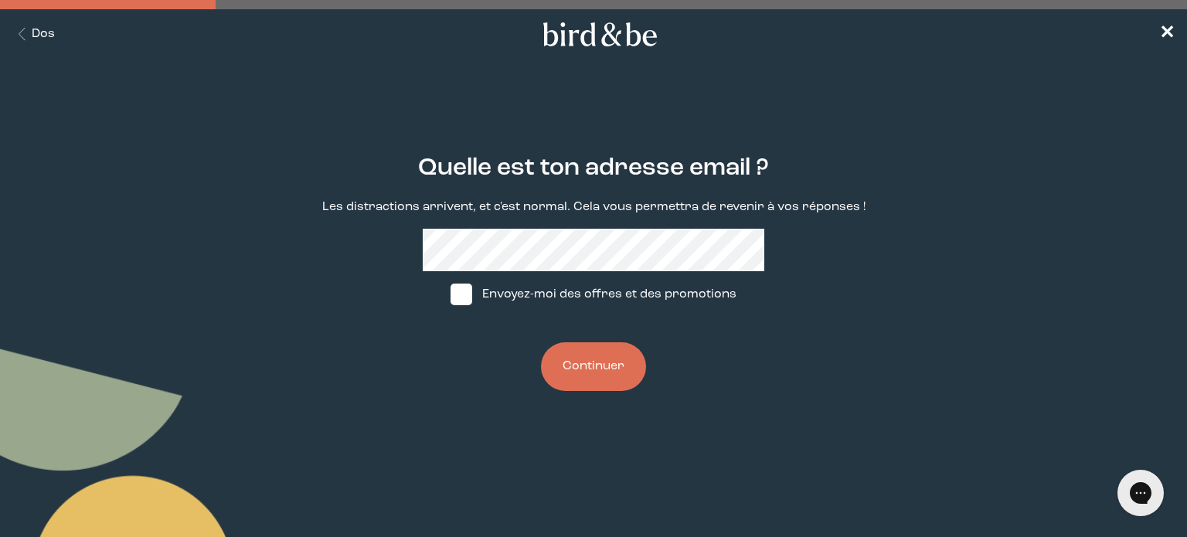
click at [584, 385] on button "Continuer" at bounding box center [593, 366] width 105 height 49
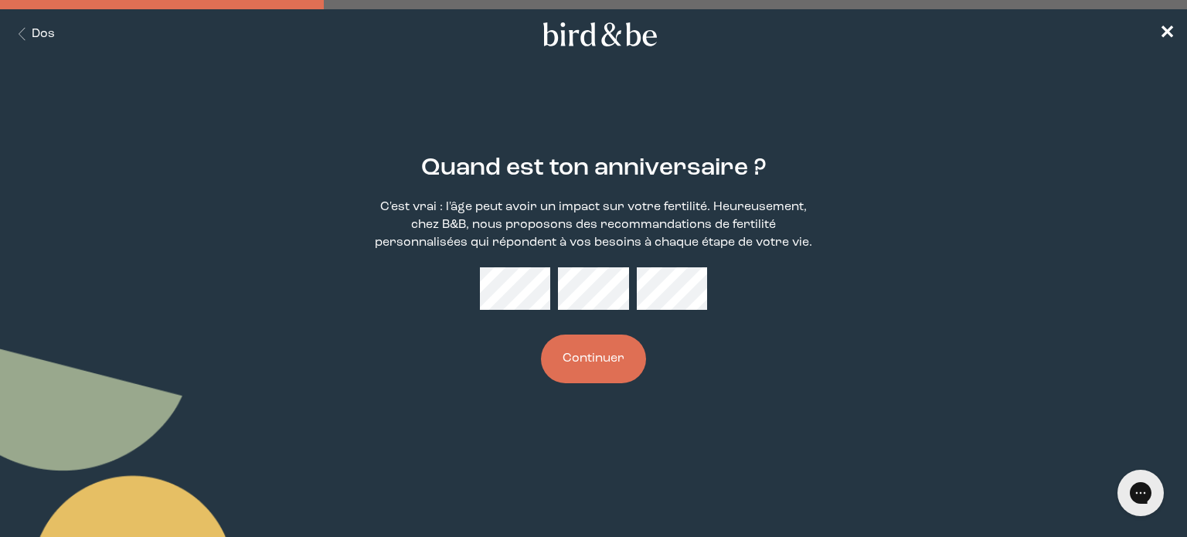
click at [604, 370] on button "Continuer" at bounding box center [593, 359] width 105 height 49
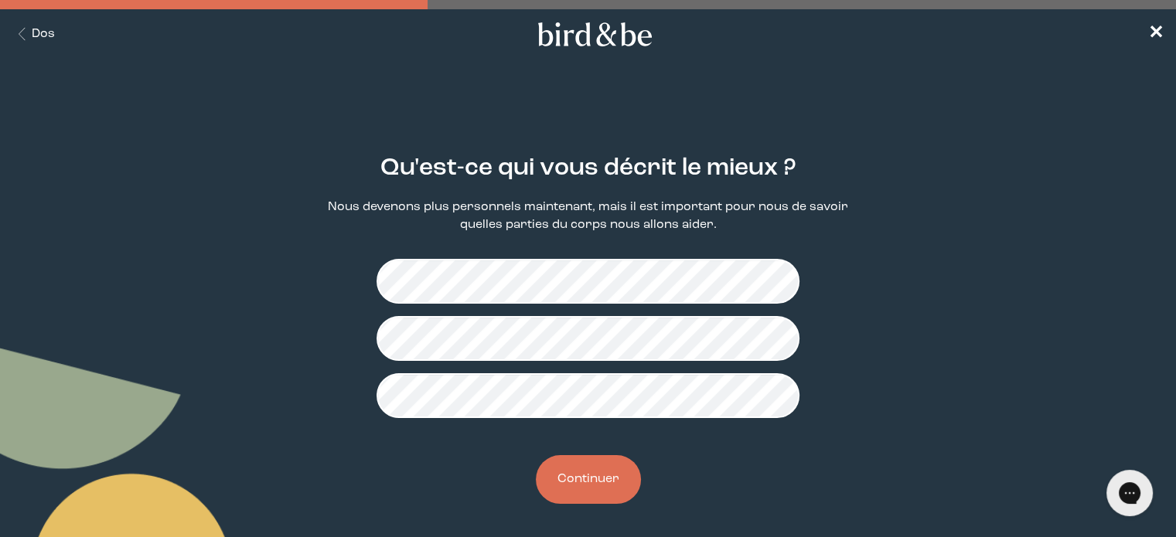
click at [608, 491] on button "Continuer" at bounding box center [588, 479] width 105 height 49
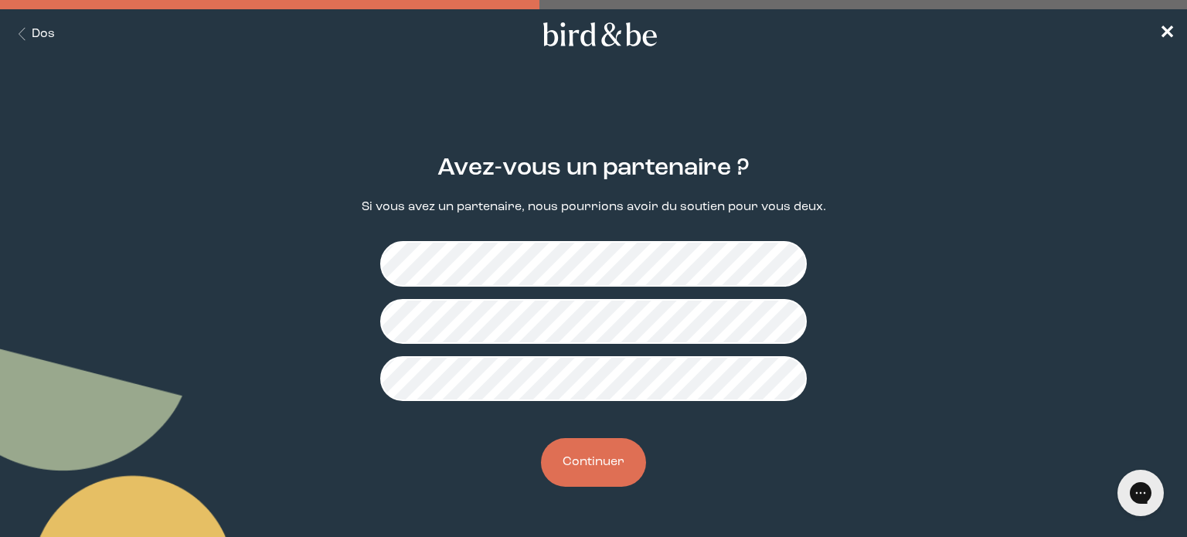
click at [606, 468] on font "Continuer" at bounding box center [594, 462] width 62 height 12
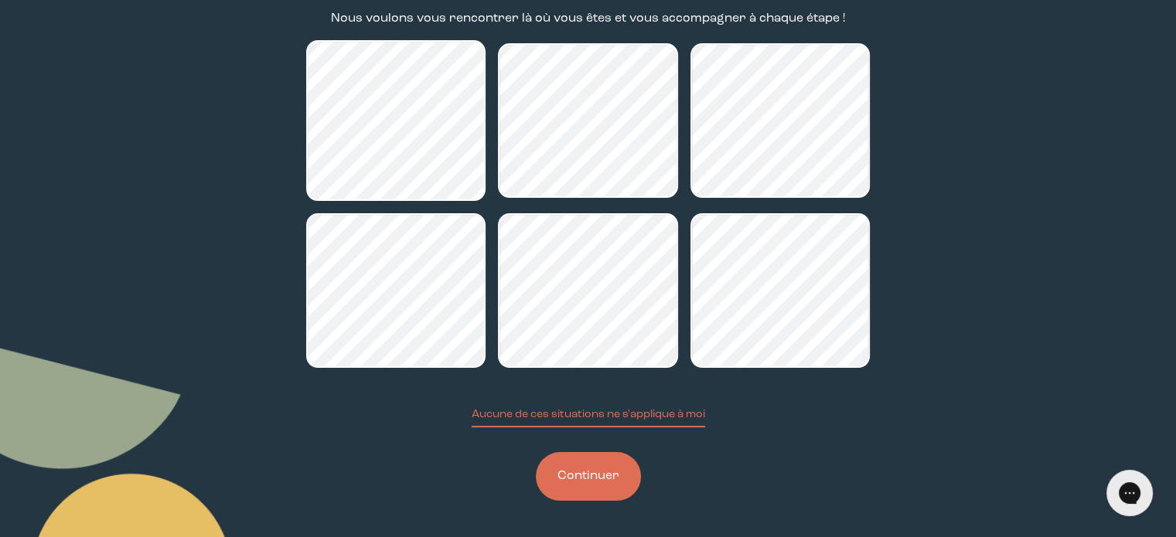
scroll to position [223, 0]
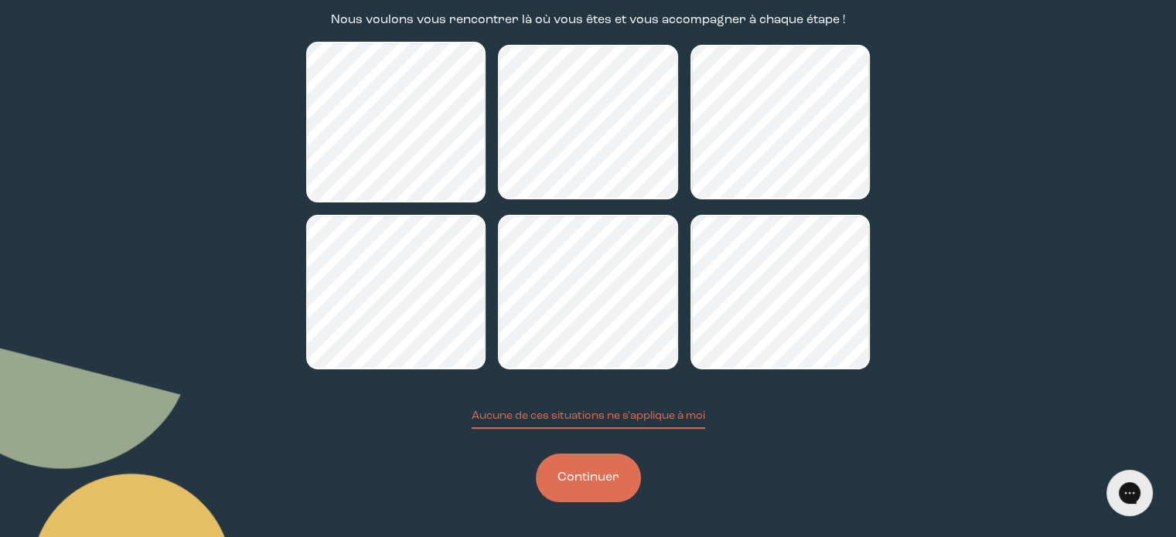
click at [611, 478] on font "Continuer" at bounding box center [588, 477] width 62 height 12
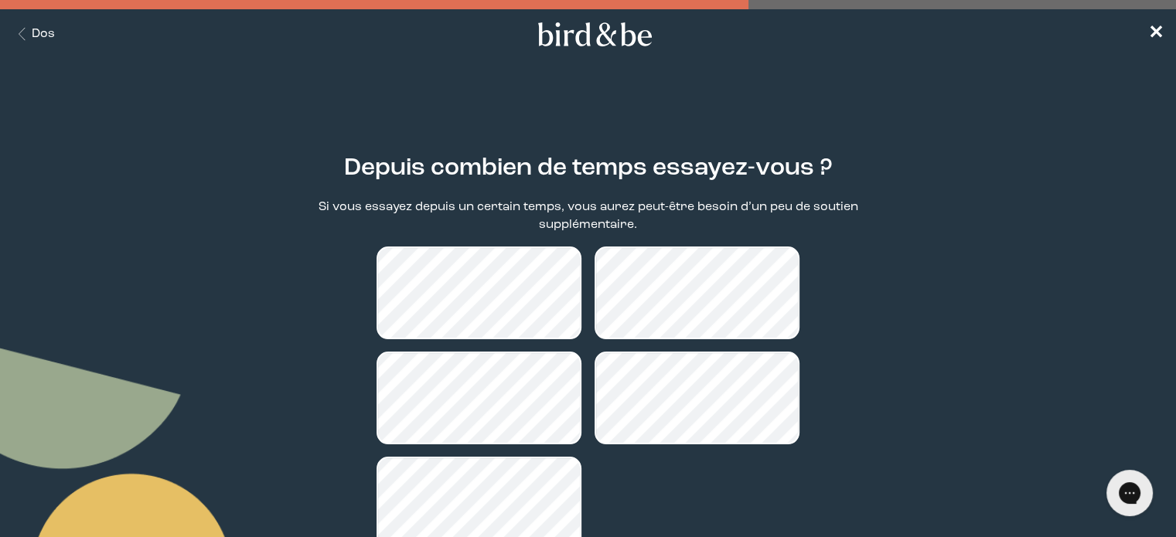
scroll to position [123, 0]
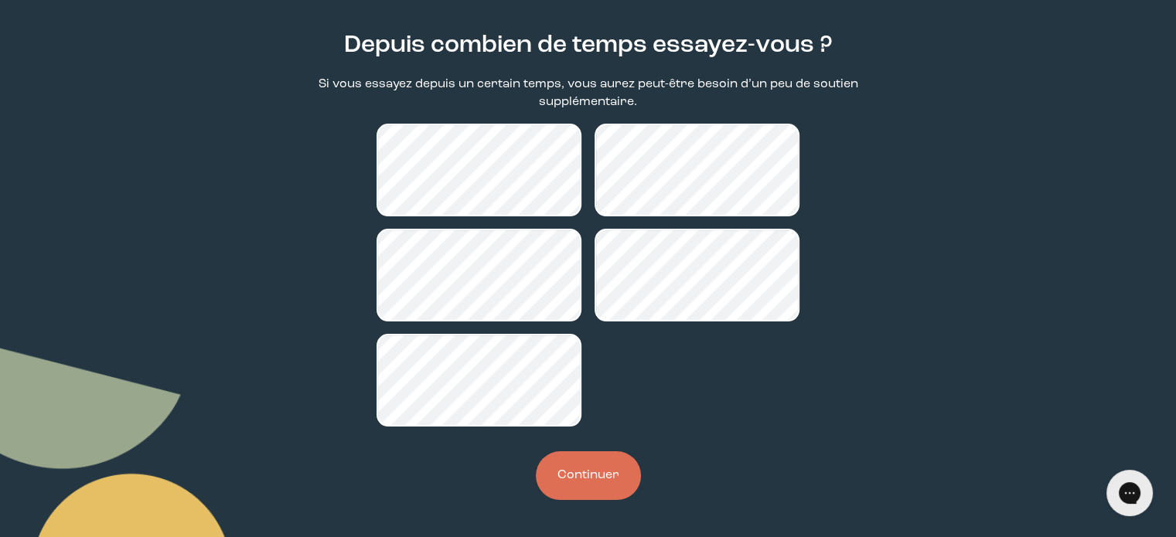
click at [596, 492] on button "Continuer" at bounding box center [588, 475] width 105 height 49
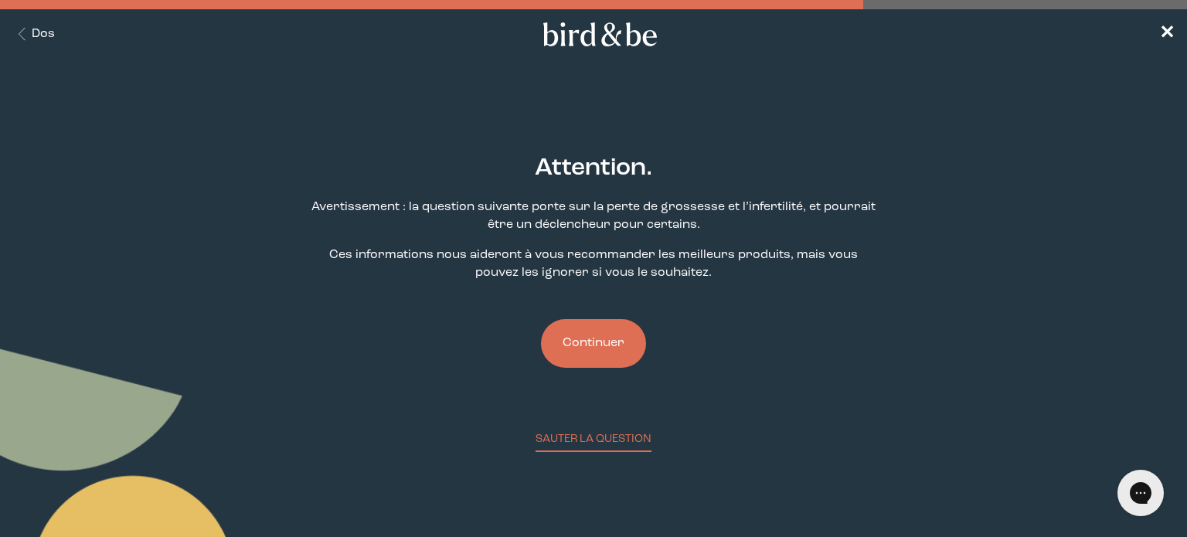
click at [606, 361] on button "Continuer" at bounding box center [593, 343] width 105 height 49
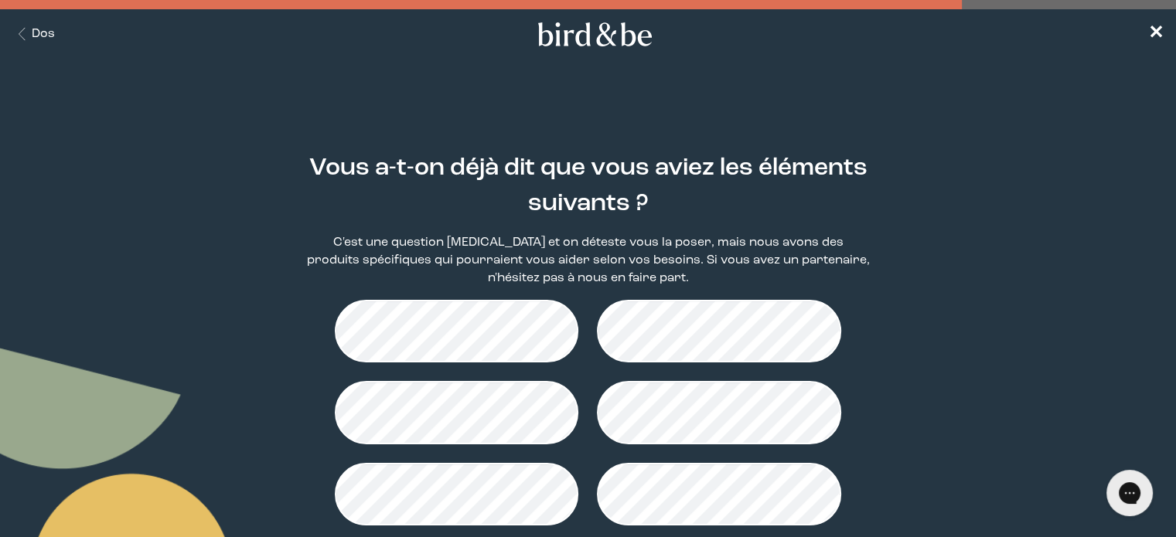
scroll to position [249, 0]
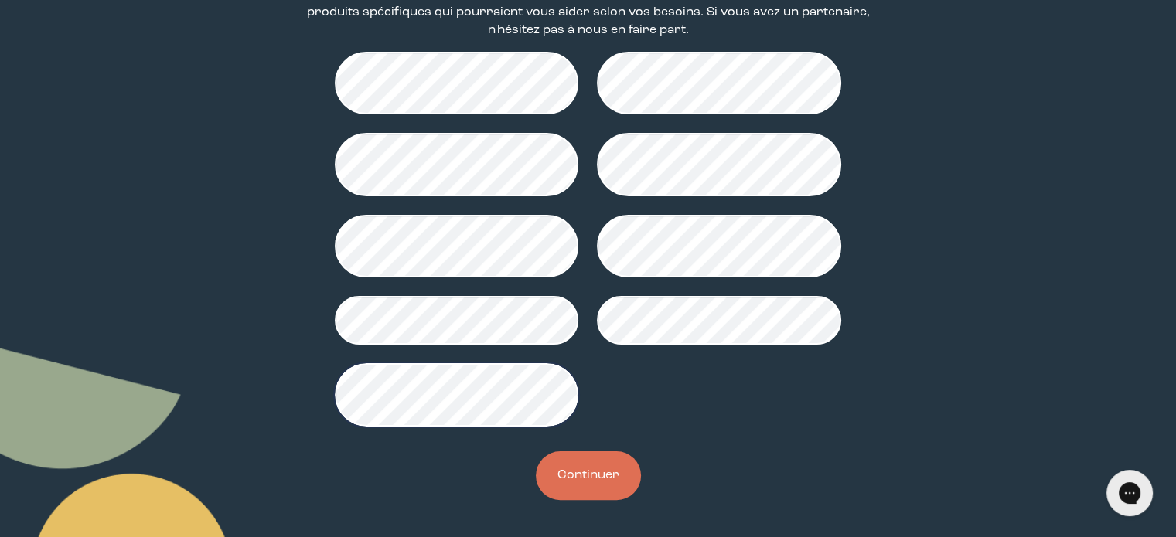
click at [582, 478] on font "Continuer" at bounding box center [588, 475] width 62 height 12
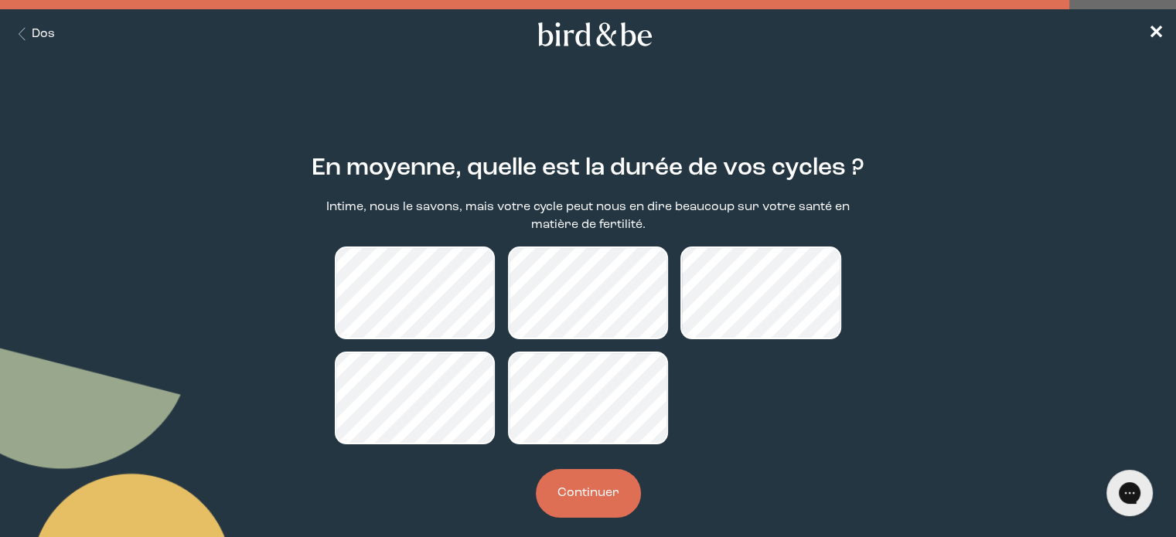
click at [600, 499] on font "Continuer" at bounding box center [588, 493] width 62 height 12
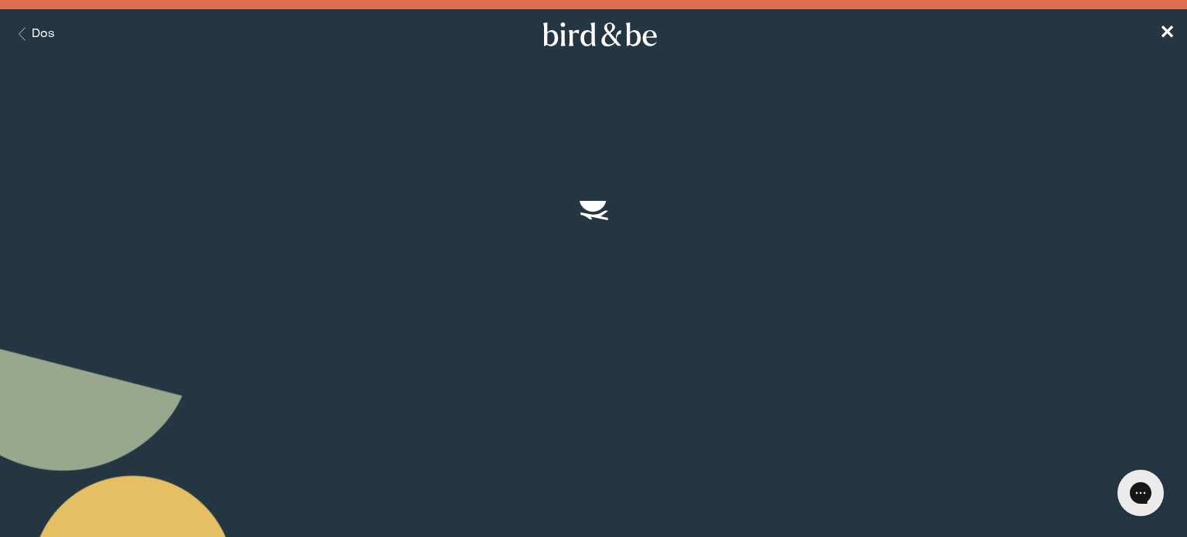
click at [600, 499] on body "plus-circle minus-circle close-circle Bird & Be Logo Bird & Be Logo arrow-left …" at bounding box center [593, 268] width 1187 height 537
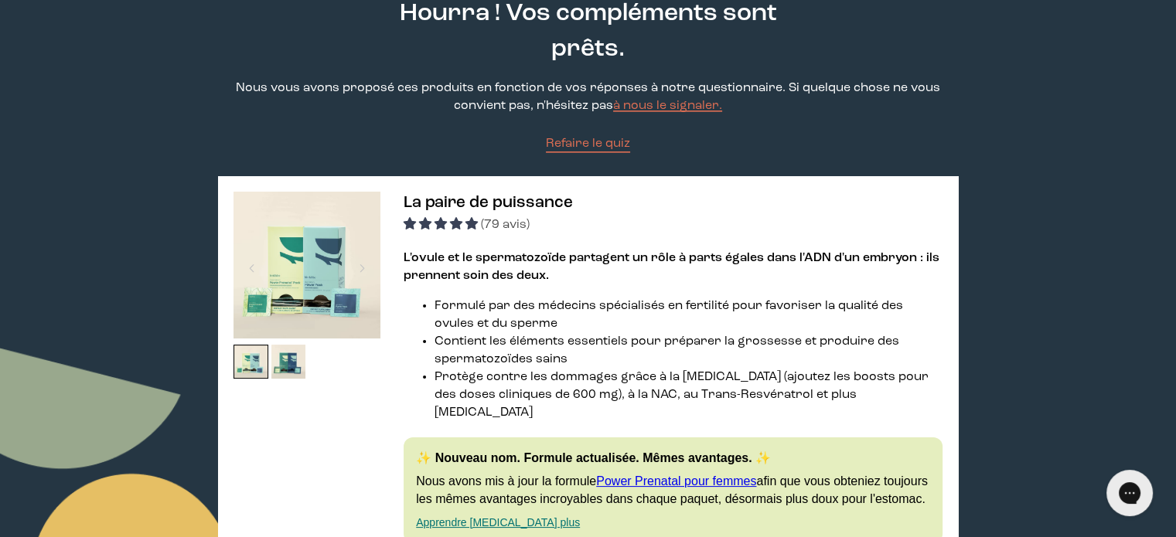
scroll to position [97, 0]
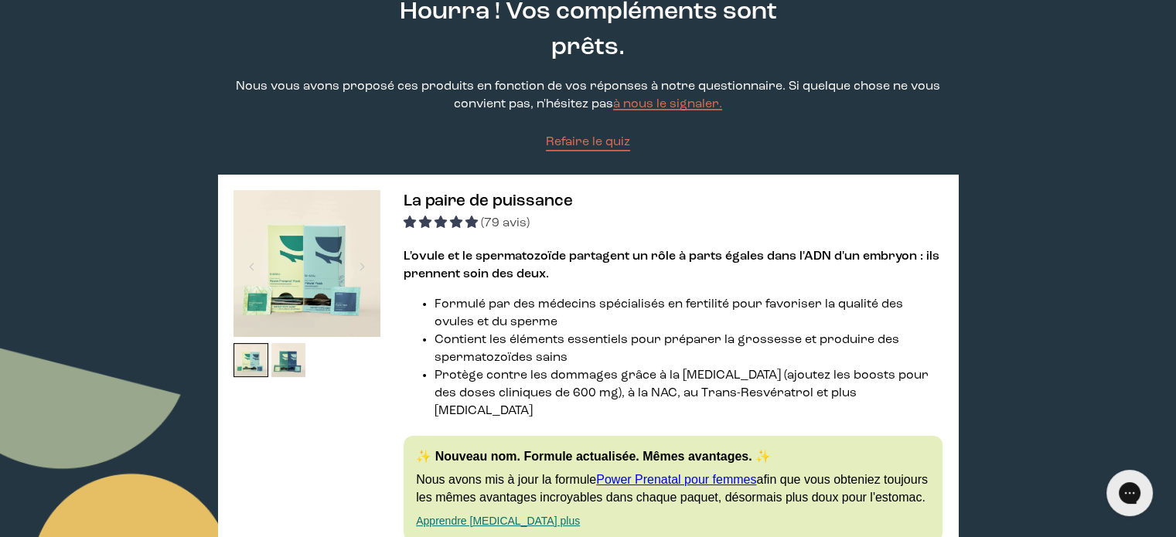
click at [325, 281] on img at bounding box center [306, 263] width 147 height 147
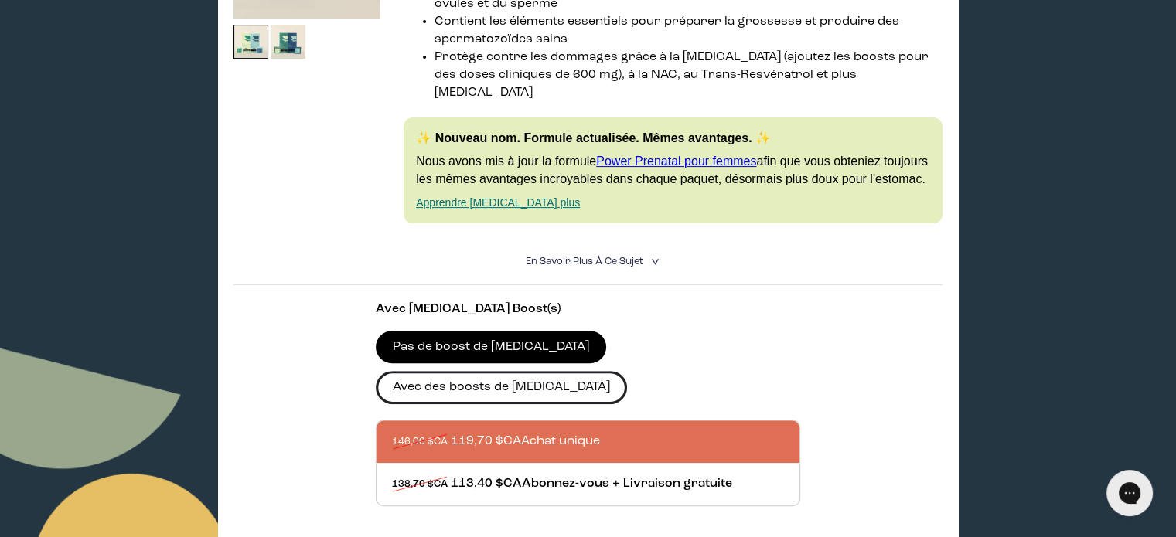
click at [610, 381] on font "Avec des boosts de [MEDICAL_DATA]" at bounding box center [501, 387] width 217 height 12
click at [0, 0] on input "Avec des boosts de [MEDICAL_DATA]" at bounding box center [0, 0] width 0 height 0
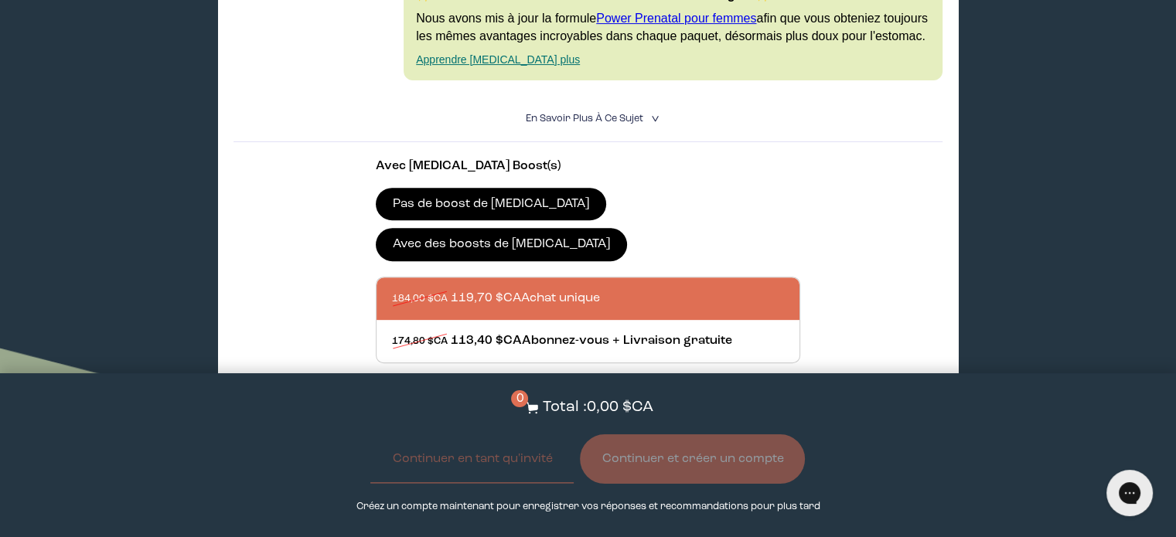
scroll to position [560, 0]
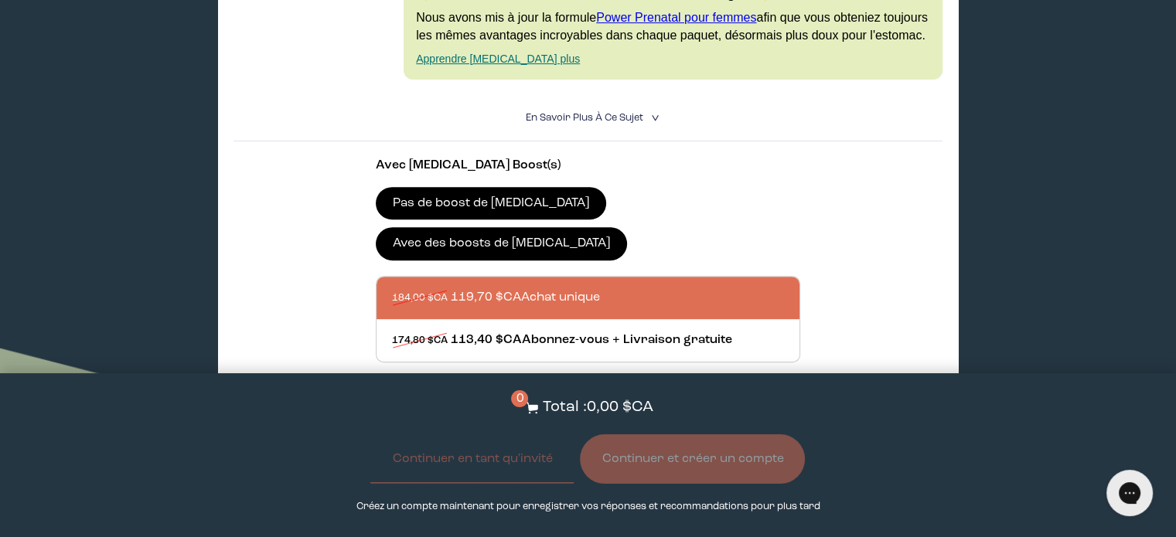
click at [627, 401] on button "Ajouter au panier - 174,80 $CA" at bounding box center [587, 417] width 225 height 33
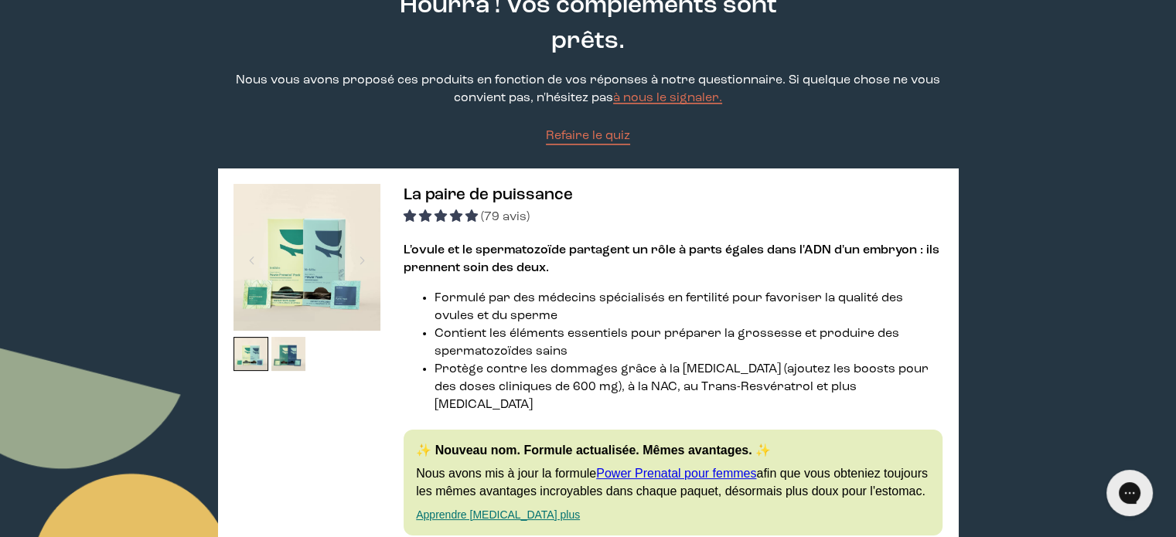
scroll to position [130, 0]
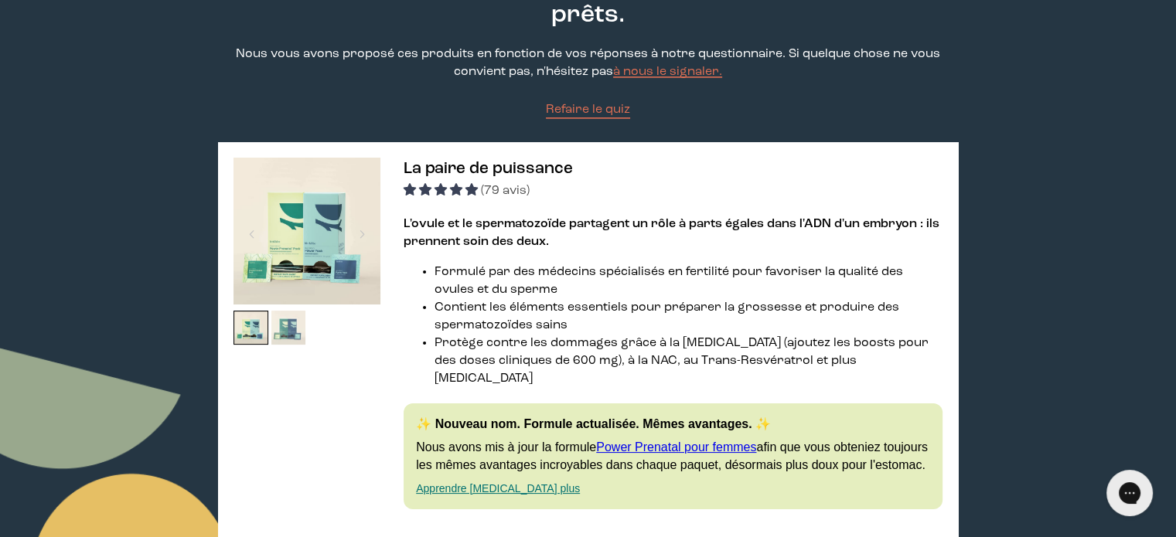
click at [291, 335] on img at bounding box center [288, 328] width 35 height 35
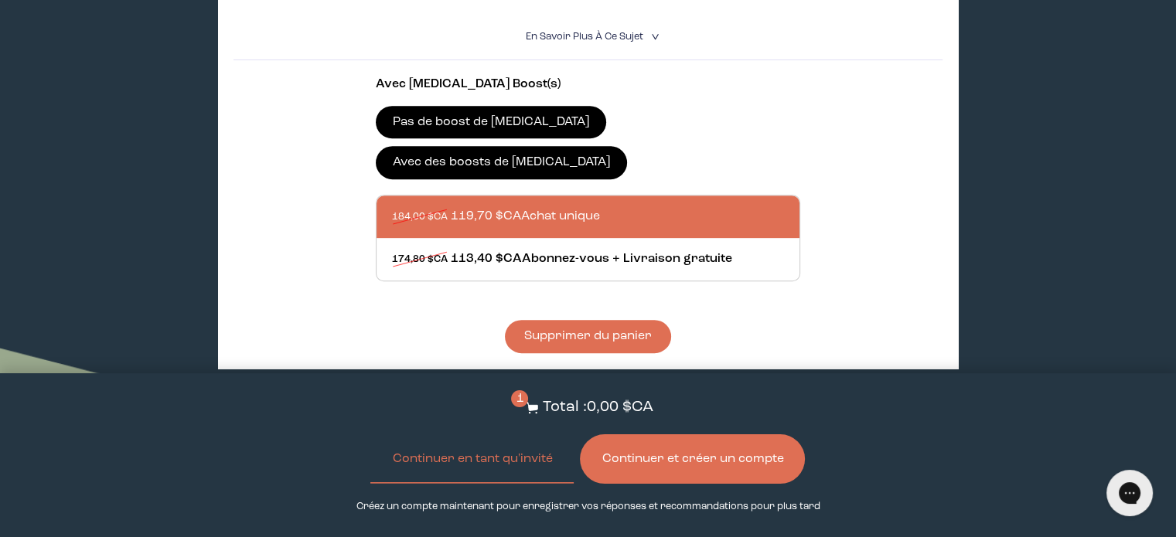
scroll to position [0, 0]
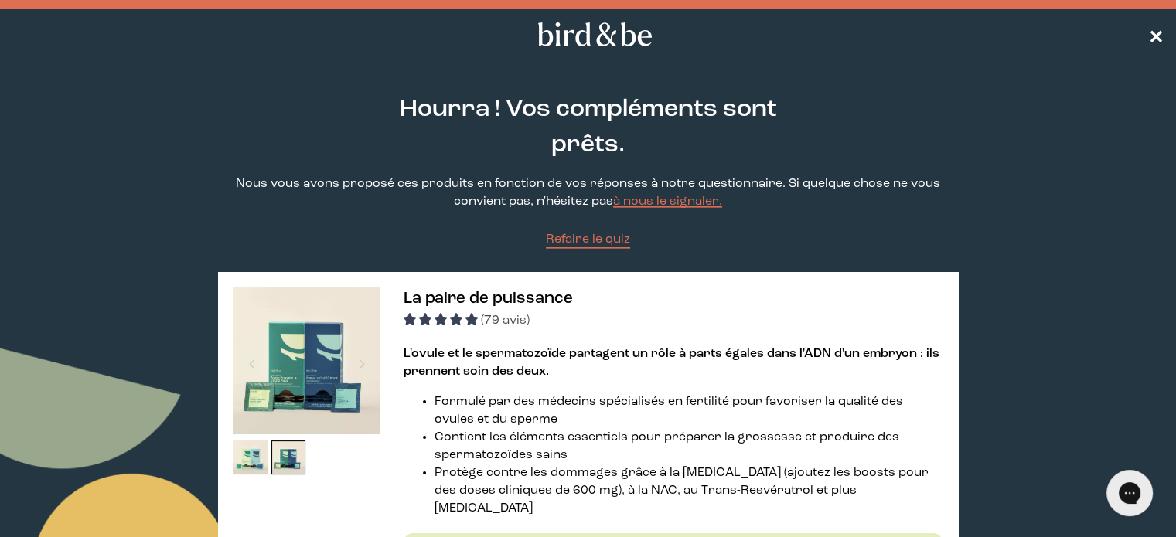
click at [1156, 36] on font "✕" at bounding box center [1155, 35] width 15 height 19
